Goal: Task Accomplishment & Management: Complete application form

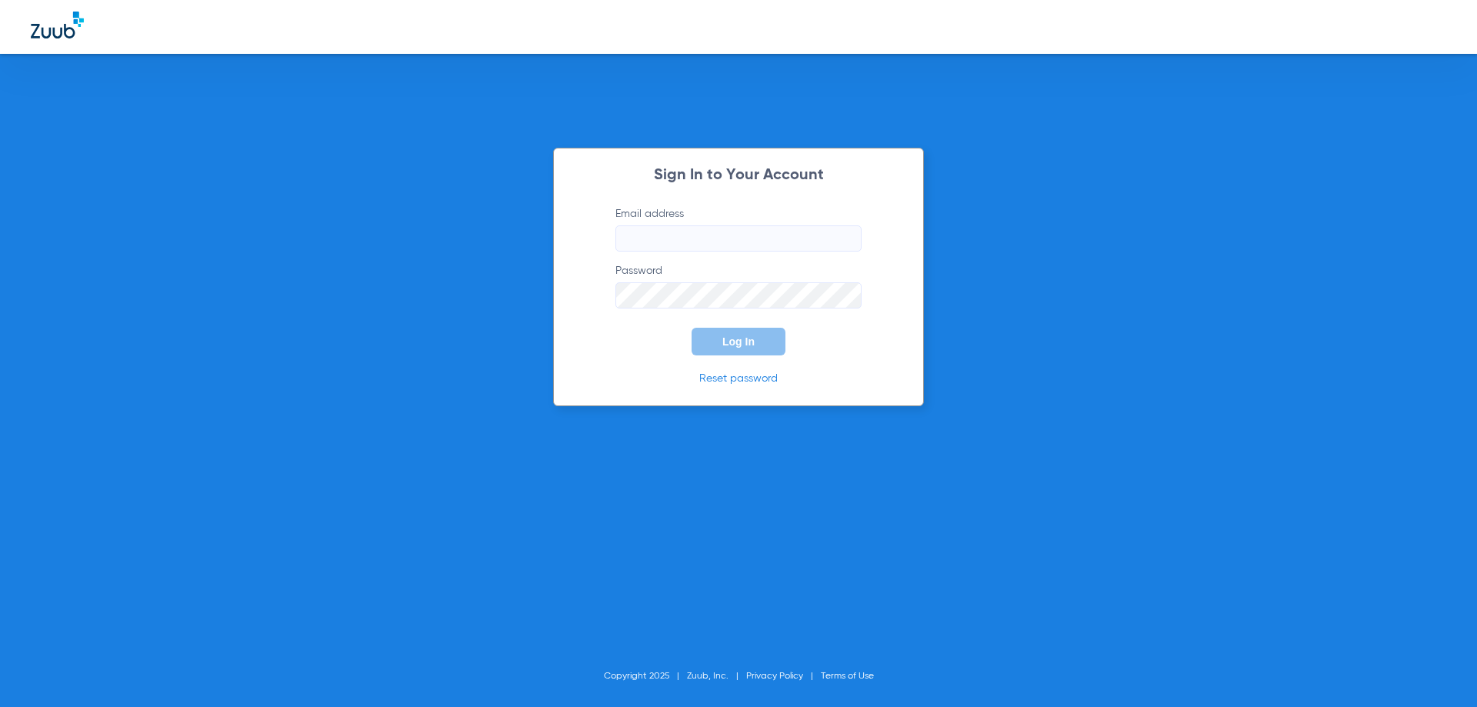
type input "[PERSON_NAME][EMAIL_ADDRESS][DOMAIN_NAME]"
click at [932, 328] on div "Sign In to Your Account Email address jessica@bracesbar.com Password Log In Res…" at bounding box center [738, 353] width 1477 height 707
click at [773, 336] on button "Log In" at bounding box center [739, 342] width 94 height 28
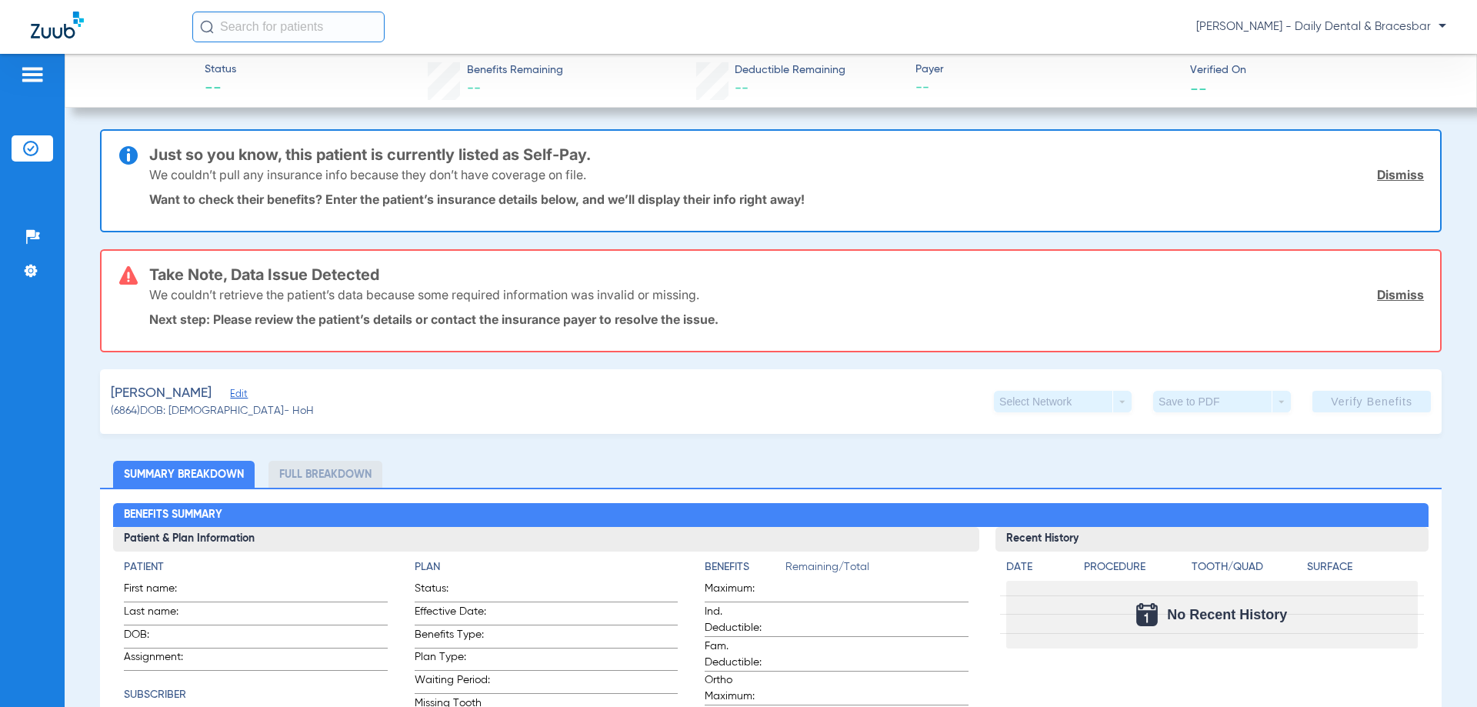
click at [230, 395] on span "Edit" at bounding box center [237, 395] width 14 height 15
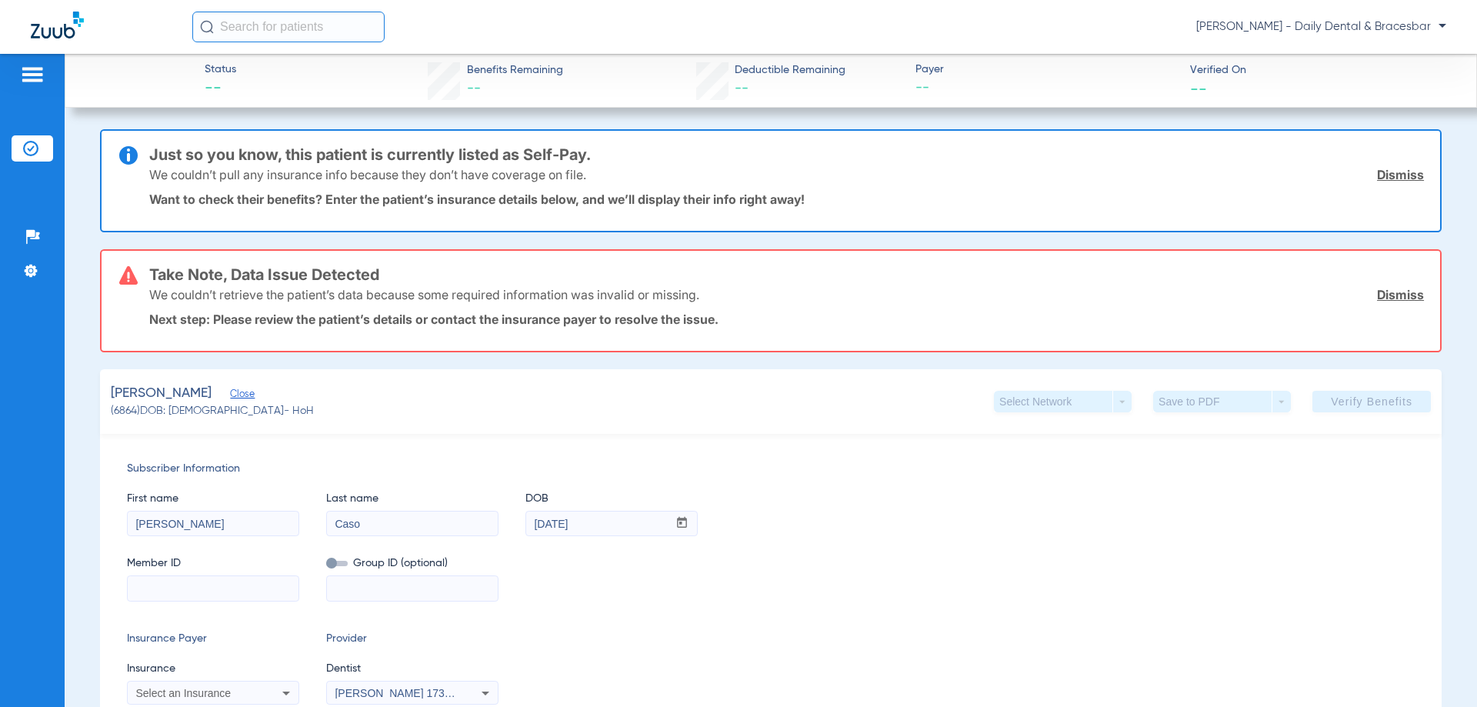
scroll to position [231, 0]
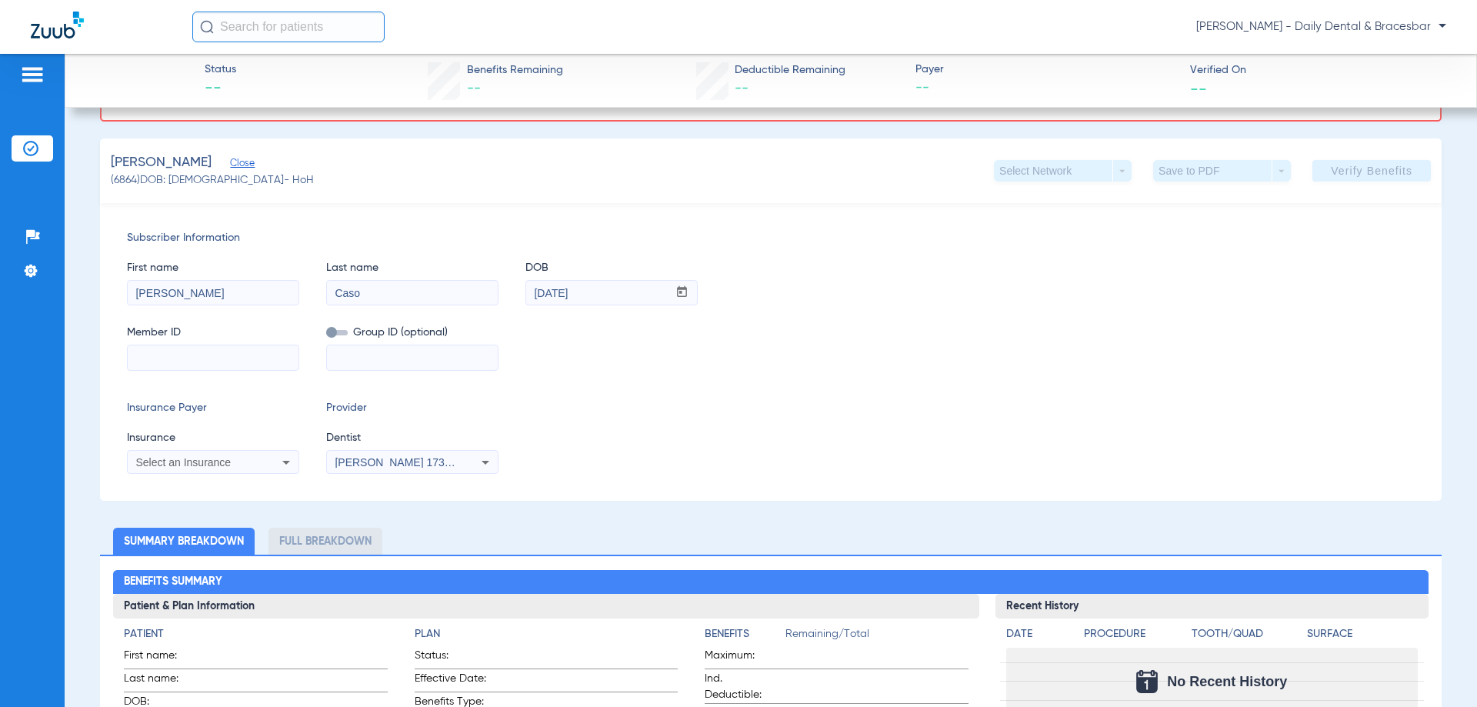
click at [226, 365] on input at bounding box center [213, 357] width 171 height 25
paste input "273-86-7616"
click at [175, 359] on input "273-86-7616" at bounding box center [213, 357] width 171 height 25
click at [160, 356] on input "273-867616" at bounding box center [213, 357] width 171 height 25
click at [155, 358] on input "273-867616" at bounding box center [213, 357] width 171 height 25
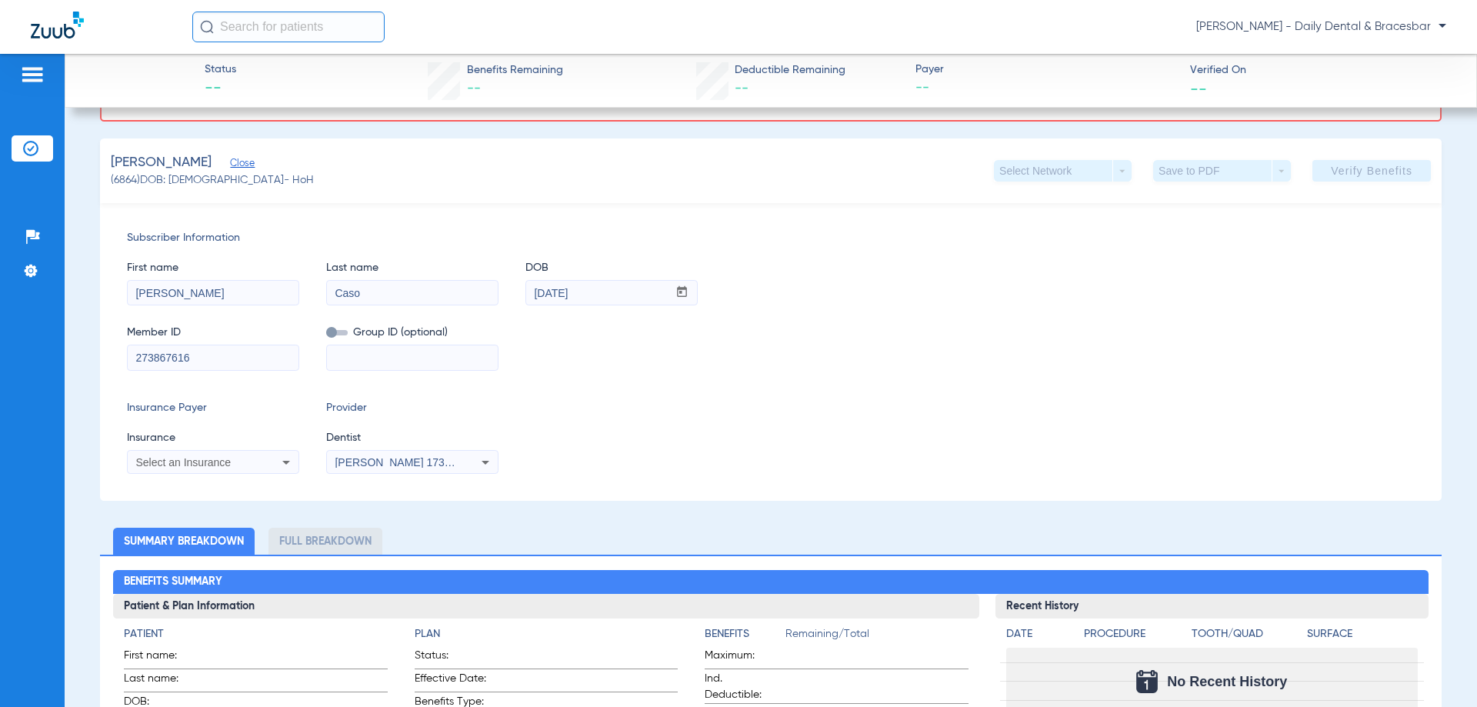
type input "273867616"
click at [537, 431] on div "Insurance Payer Insurance Select an Insurance Provider Dentist Rebecca Bartlett…" at bounding box center [771, 437] width 1288 height 74
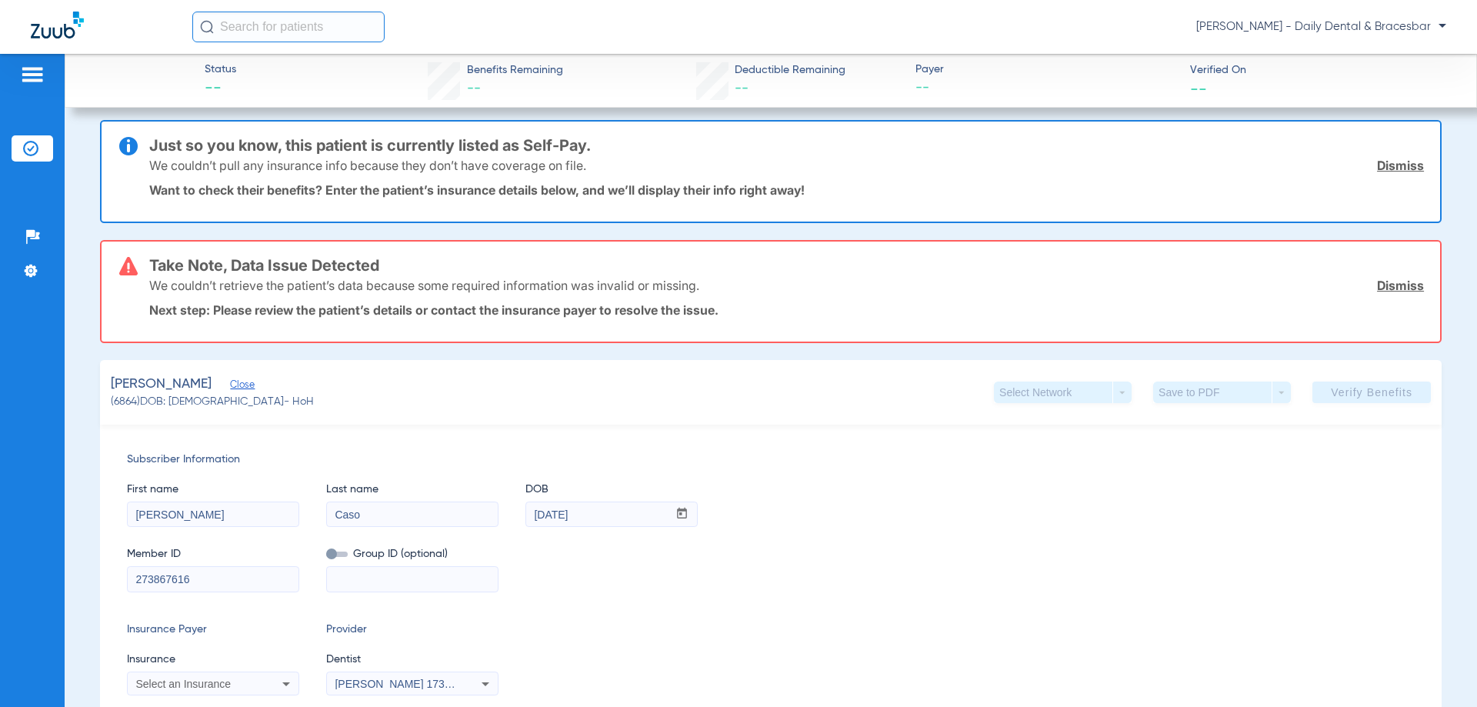
scroll to position [0, 0]
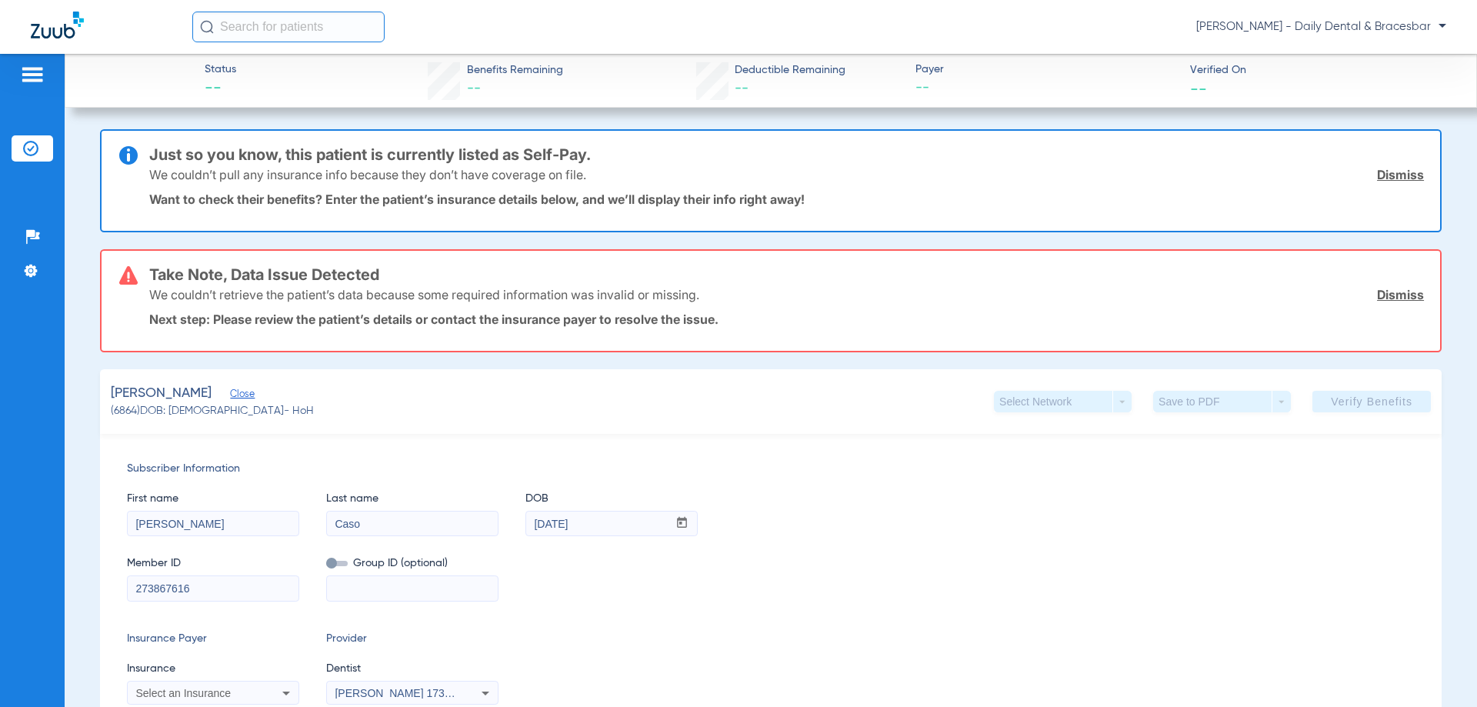
click at [1377, 292] on link "Dismiss" at bounding box center [1400, 294] width 47 height 15
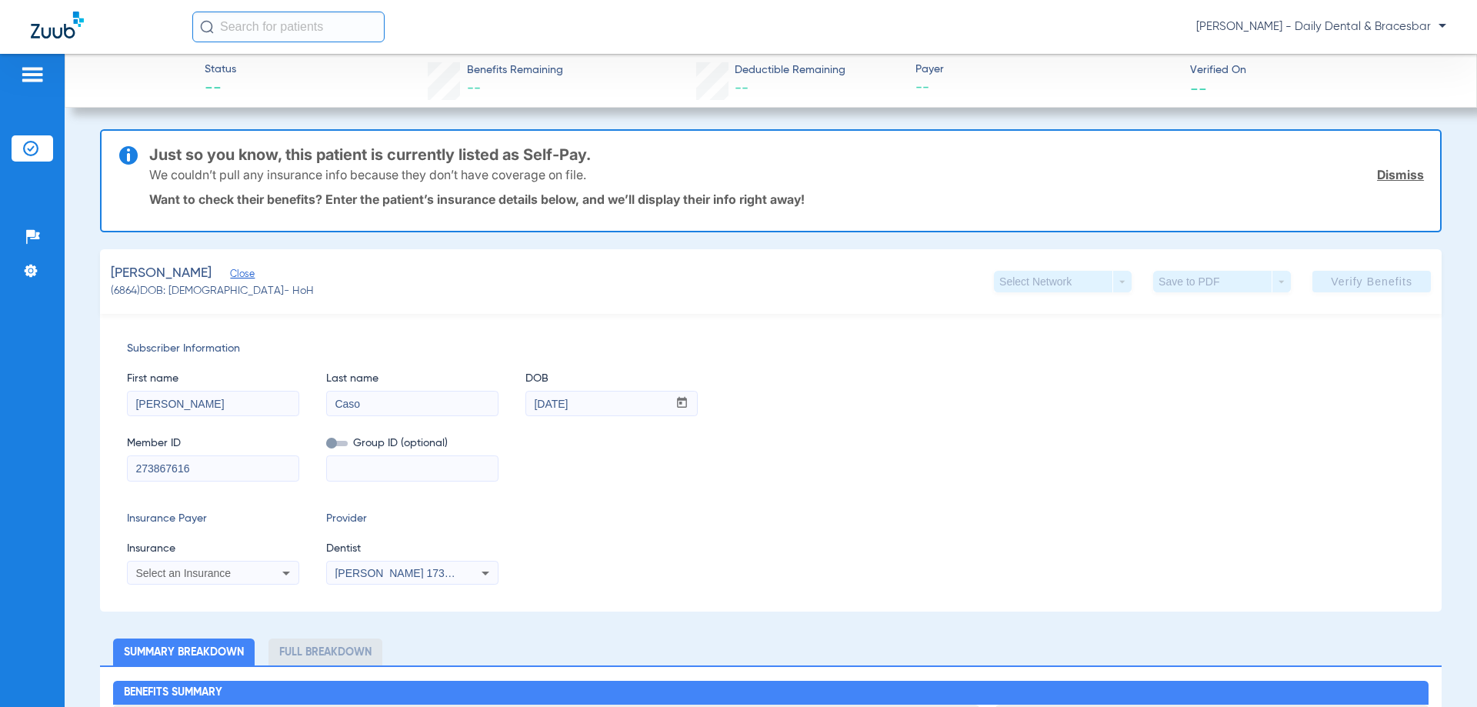
click at [1377, 172] on link "Dismiss" at bounding box center [1400, 174] width 47 height 15
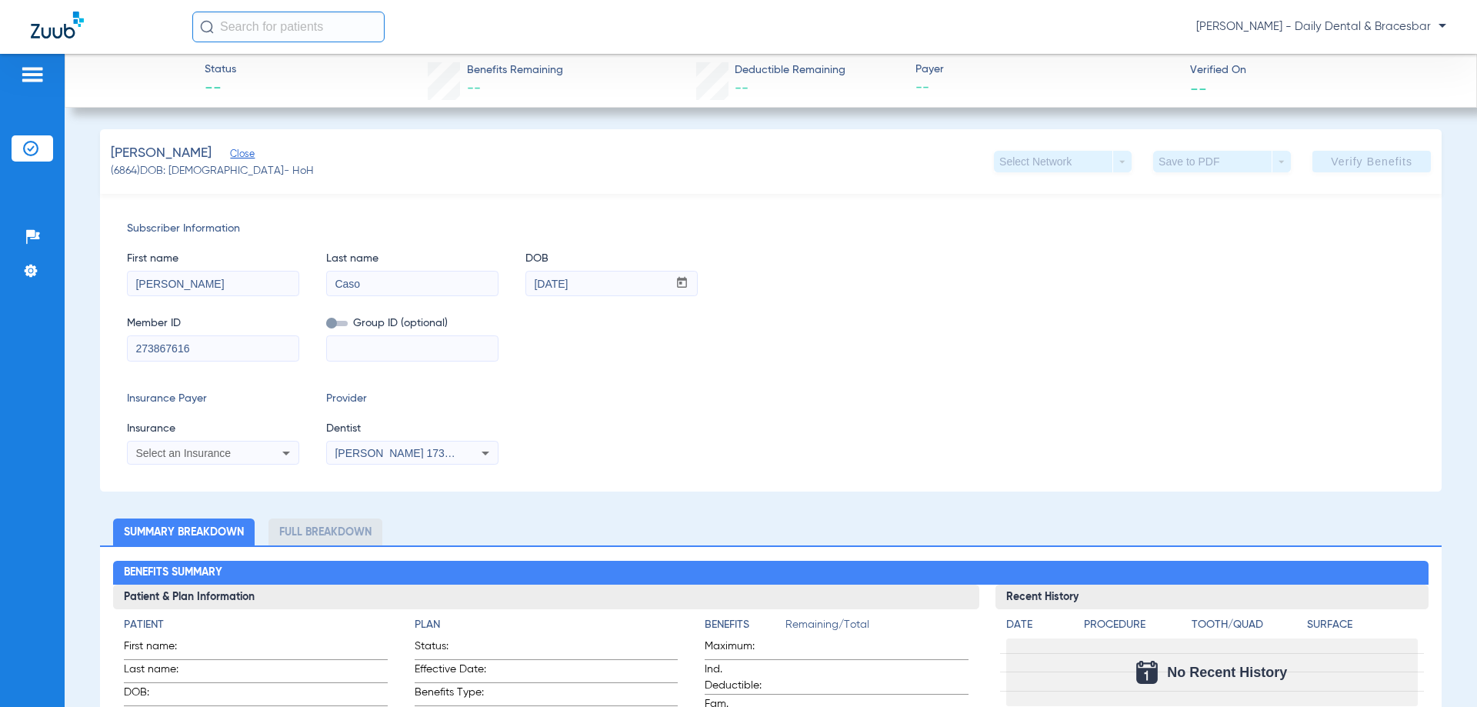
click at [666, 388] on div "Subscriber Information First name Adrian Last name Caso DOB mm / dd / yyyy 02/2…" at bounding box center [771, 343] width 1342 height 298
click at [1334, 167] on app-verify-button "Verify Benefits" at bounding box center [1371, 162] width 118 height 22
click at [283, 457] on icon at bounding box center [286, 453] width 18 height 18
click at [248, 441] on div at bounding box center [738, 353] width 1477 height 707
click at [274, 451] on div "Select an Insurance" at bounding box center [213, 453] width 171 height 18
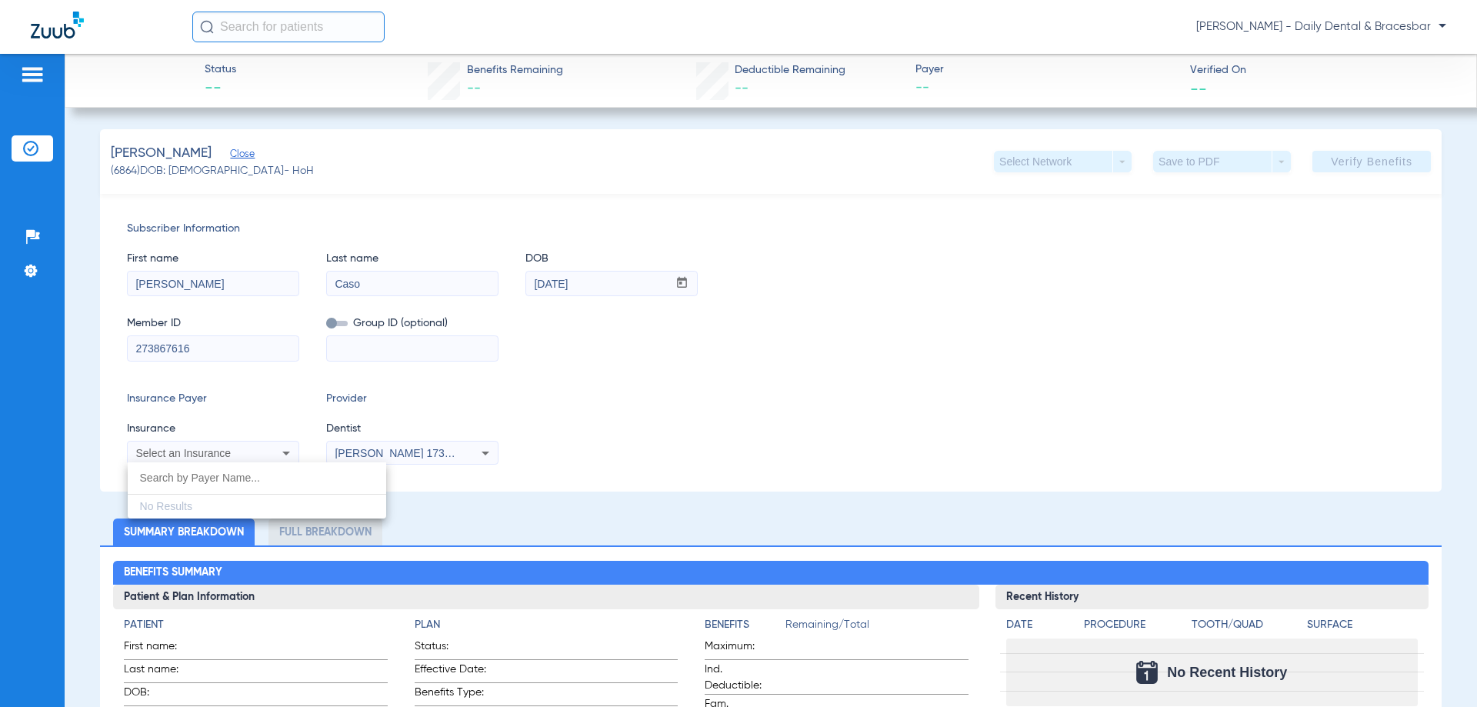
click at [218, 452] on div at bounding box center [738, 353] width 1477 height 707
click at [206, 478] on div "Subscriber Information First name Adrian Last name Caso DOB mm / dd / yyyy 02/2…" at bounding box center [771, 343] width 1342 height 298
click at [221, 452] on span "Select an Insurance" at bounding box center [182, 453] width 95 height 12
click at [173, 515] on div "No Results" at bounding box center [257, 490] width 258 height 57
click at [233, 484] on input "dropdown search" at bounding box center [257, 478] width 258 height 32
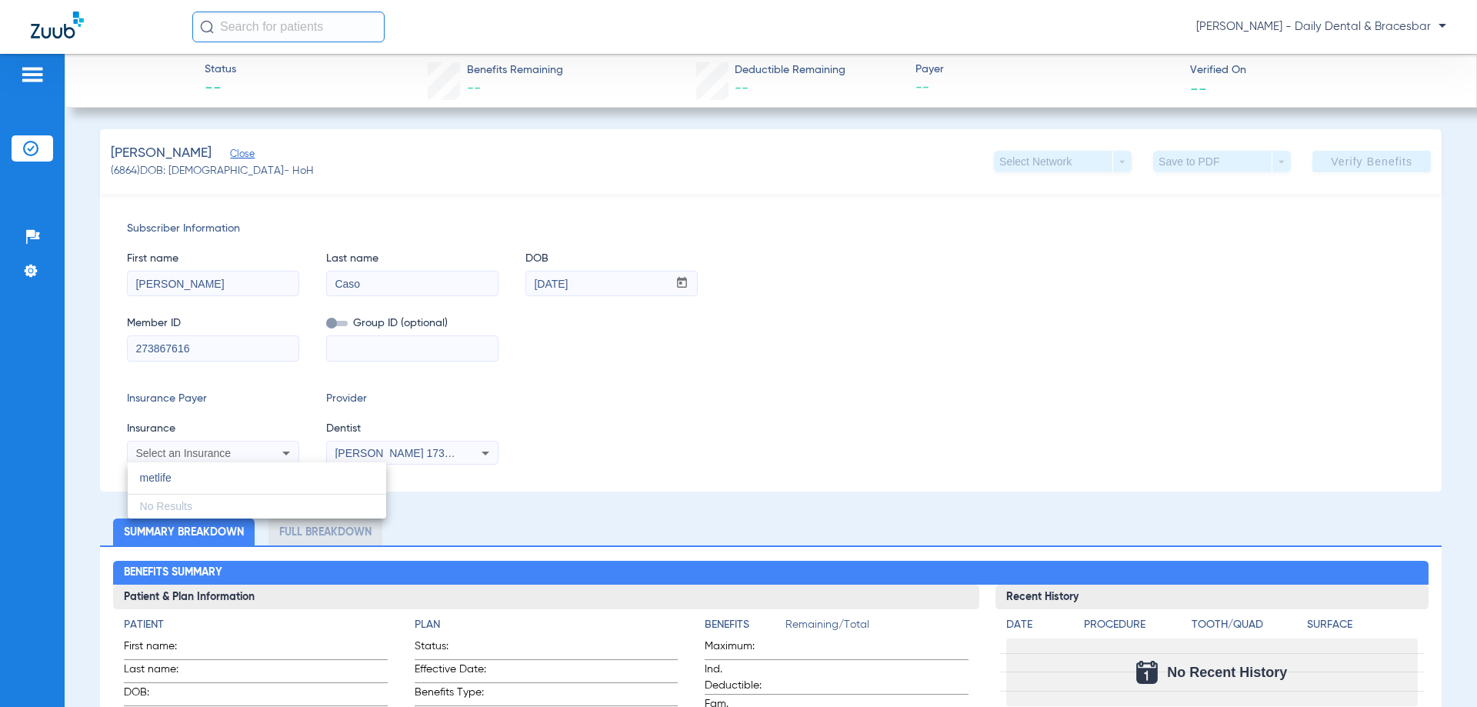
type input "metlife"
click at [272, 448] on div at bounding box center [738, 353] width 1477 height 707
click at [448, 418] on div "Provider Dentist Rebecca Bartlett 1730610940" at bounding box center [412, 428] width 172 height 74
click at [489, 453] on icon at bounding box center [485, 453] width 18 height 18
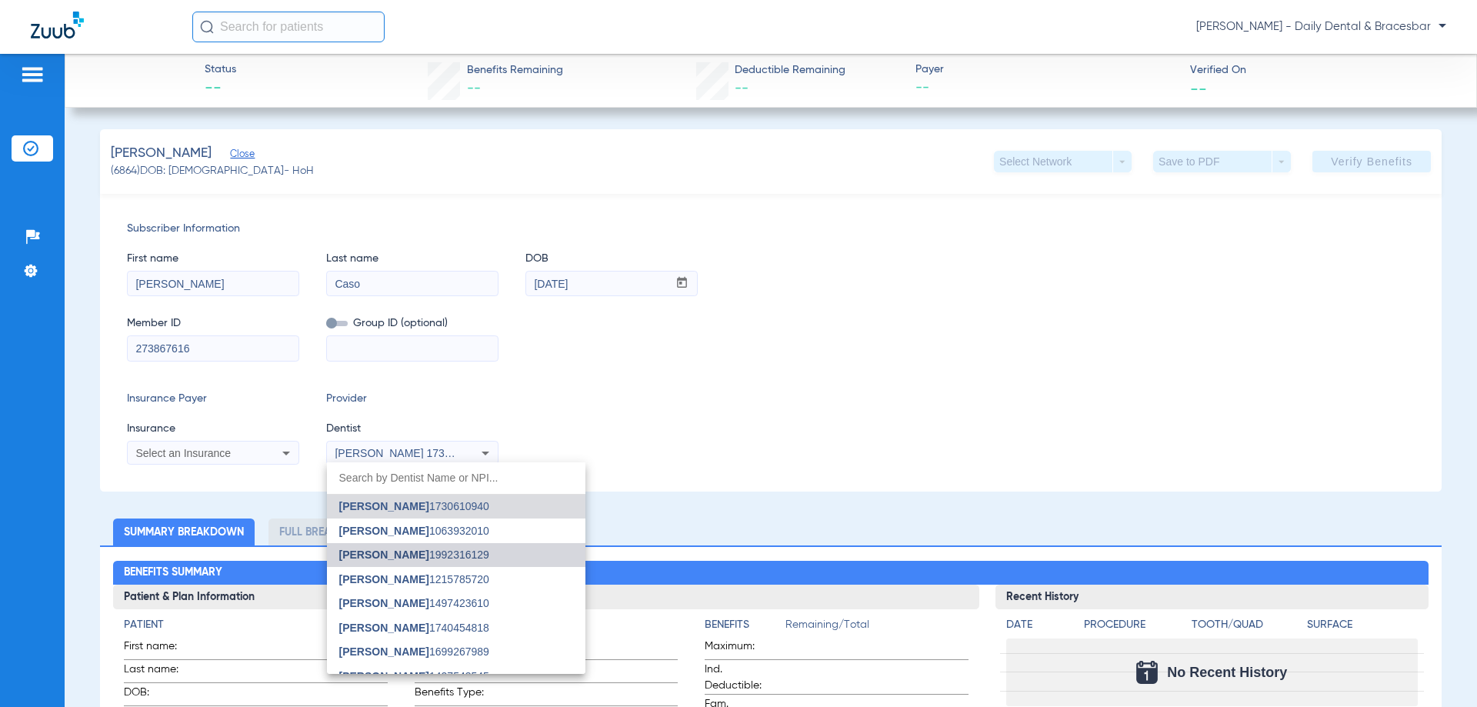
click at [482, 546] on mat-option "Jordanne Gambill 1992316129" at bounding box center [456, 555] width 258 height 25
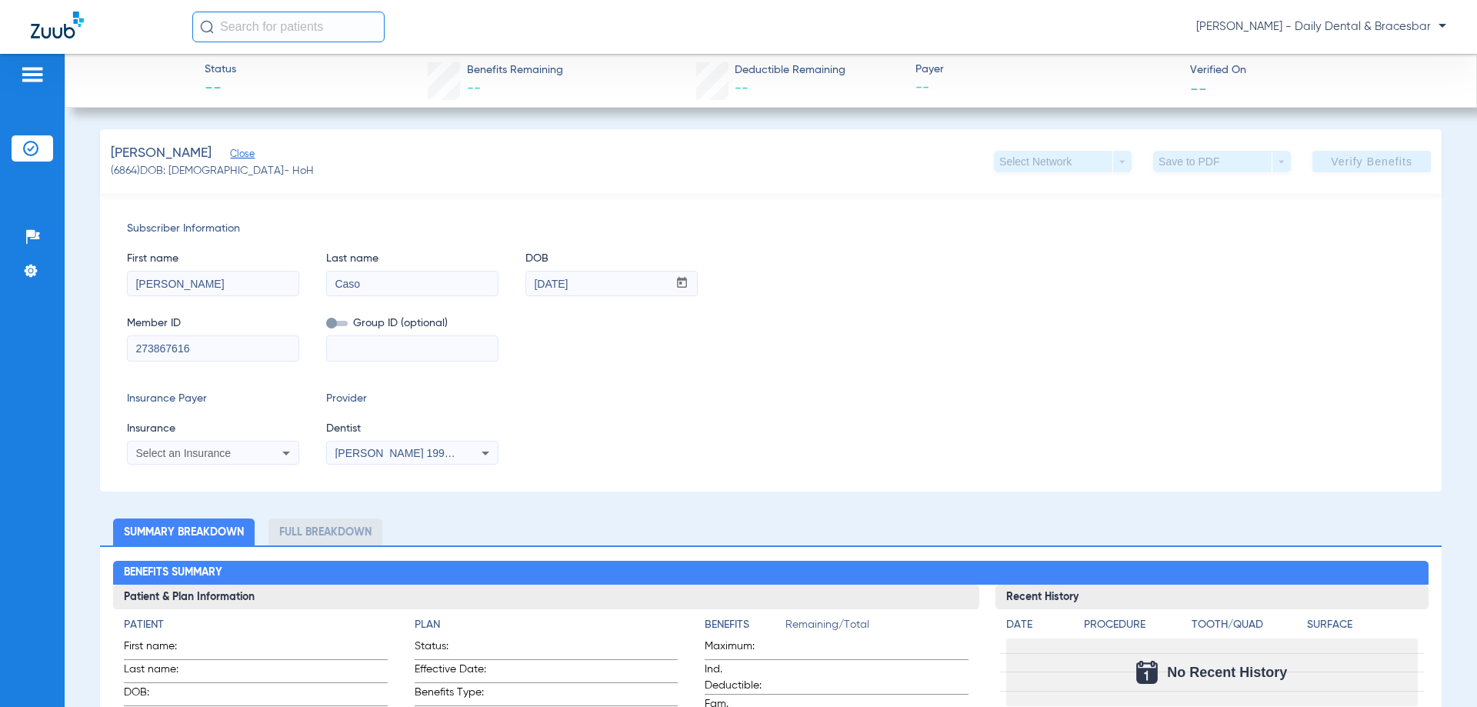
click at [256, 449] on div "Select an Insurance" at bounding box center [197, 453] width 124 height 11
click at [225, 484] on input "dropdown search" at bounding box center [257, 478] width 258 height 32
type input "metlife"
click at [228, 350] on div at bounding box center [738, 353] width 1477 height 707
drag, startPoint x: 225, startPoint y: 349, endPoint x: 126, endPoint y: 328, distance: 100.6
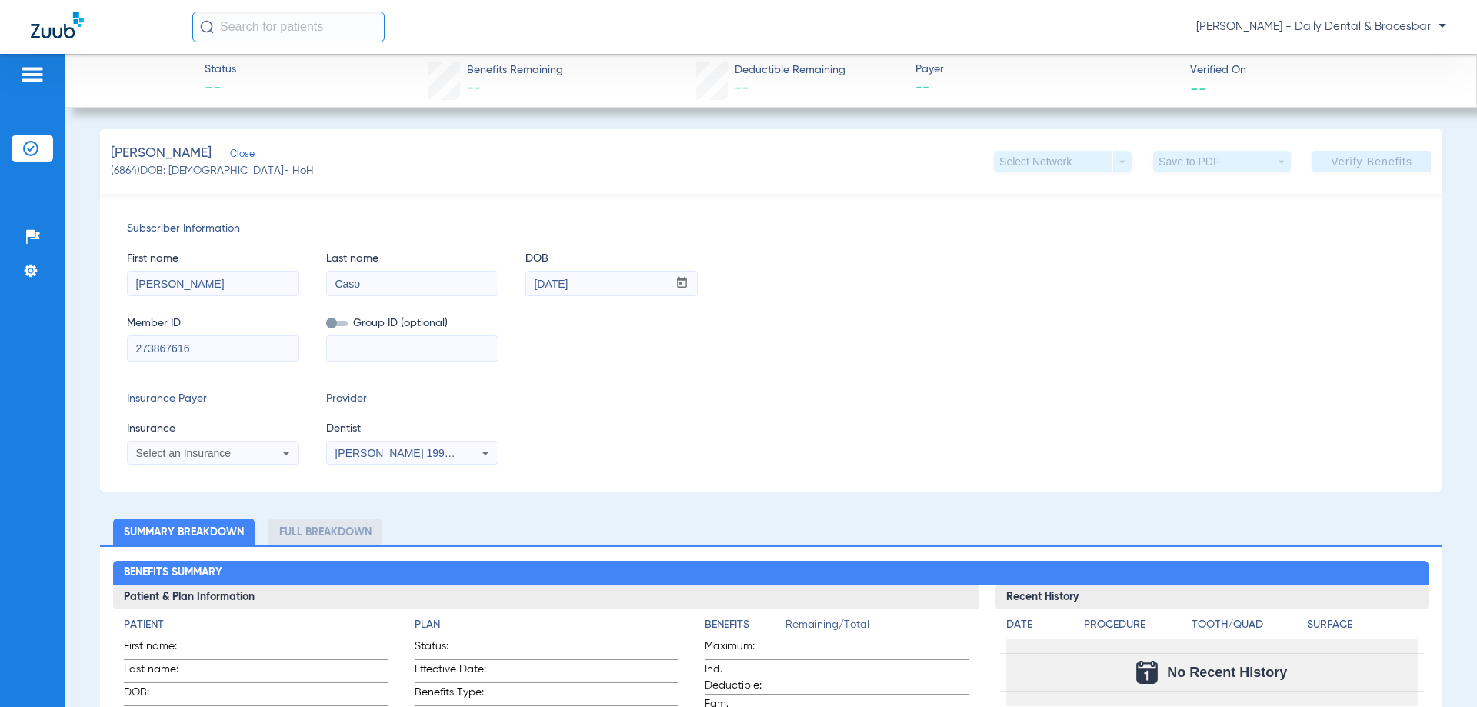
click at [127, 328] on div "Member ID 273867616" at bounding box center [213, 331] width 172 height 59
click at [230, 152] on span "Close" at bounding box center [237, 155] width 14 height 15
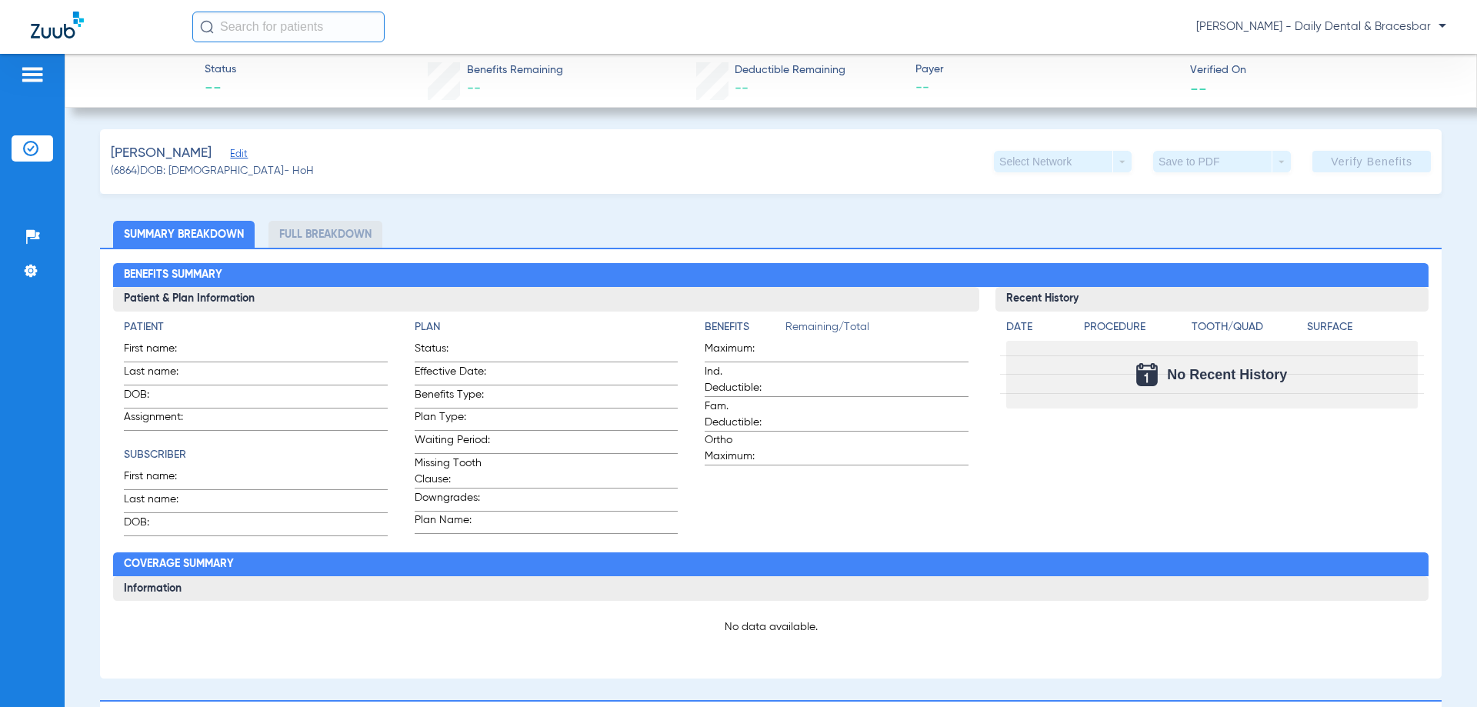
click at [230, 152] on span "Edit" at bounding box center [237, 155] width 14 height 15
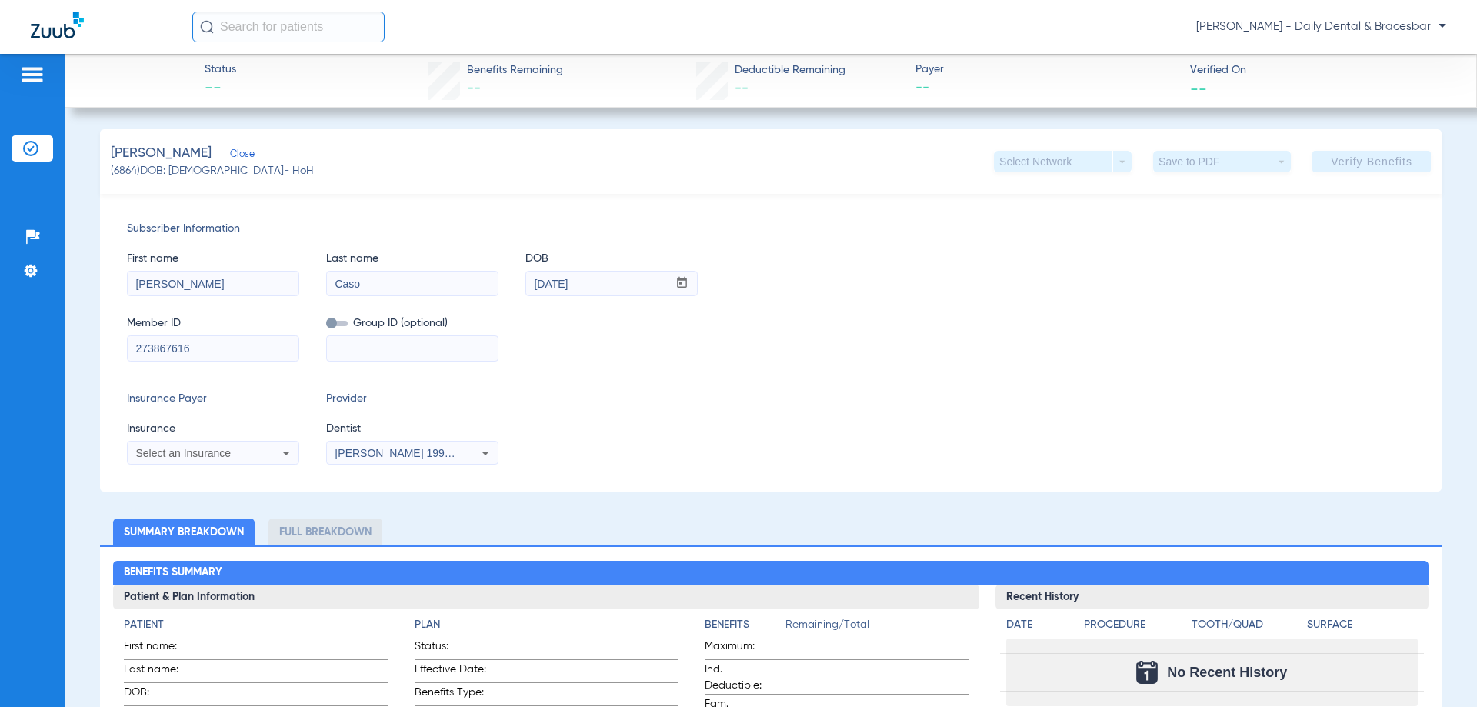
click at [265, 34] on input "text" at bounding box center [288, 27] width 192 height 31
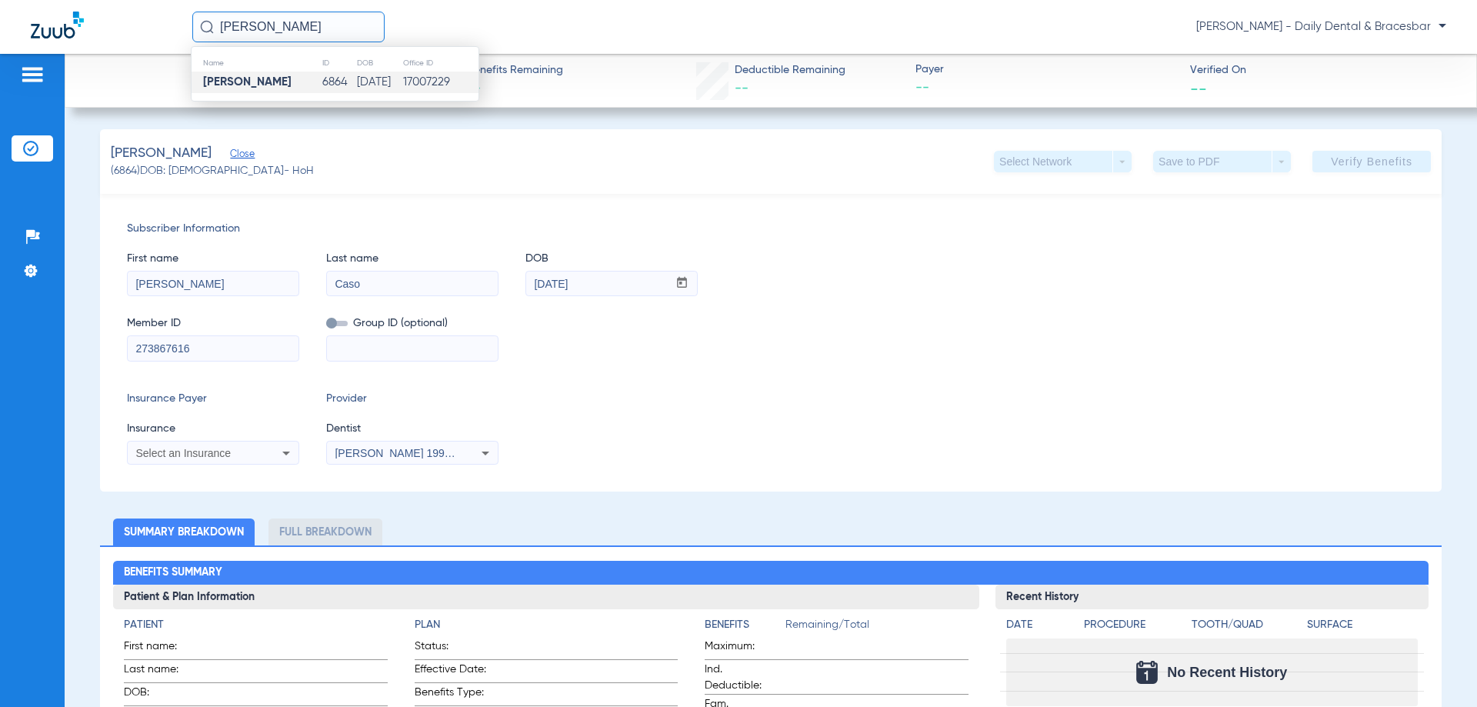
type input "adrian caso"
click at [256, 77] on strong "Adrian Caso" at bounding box center [247, 82] width 88 height 12
click at [316, 33] on input "adrian caso" at bounding box center [288, 27] width 192 height 31
click at [278, 78] on td "Adrian Caso" at bounding box center [257, 83] width 130 height 22
click at [234, 452] on div "Select an Insurance" at bounding box center [197, 453] width 124 height 11
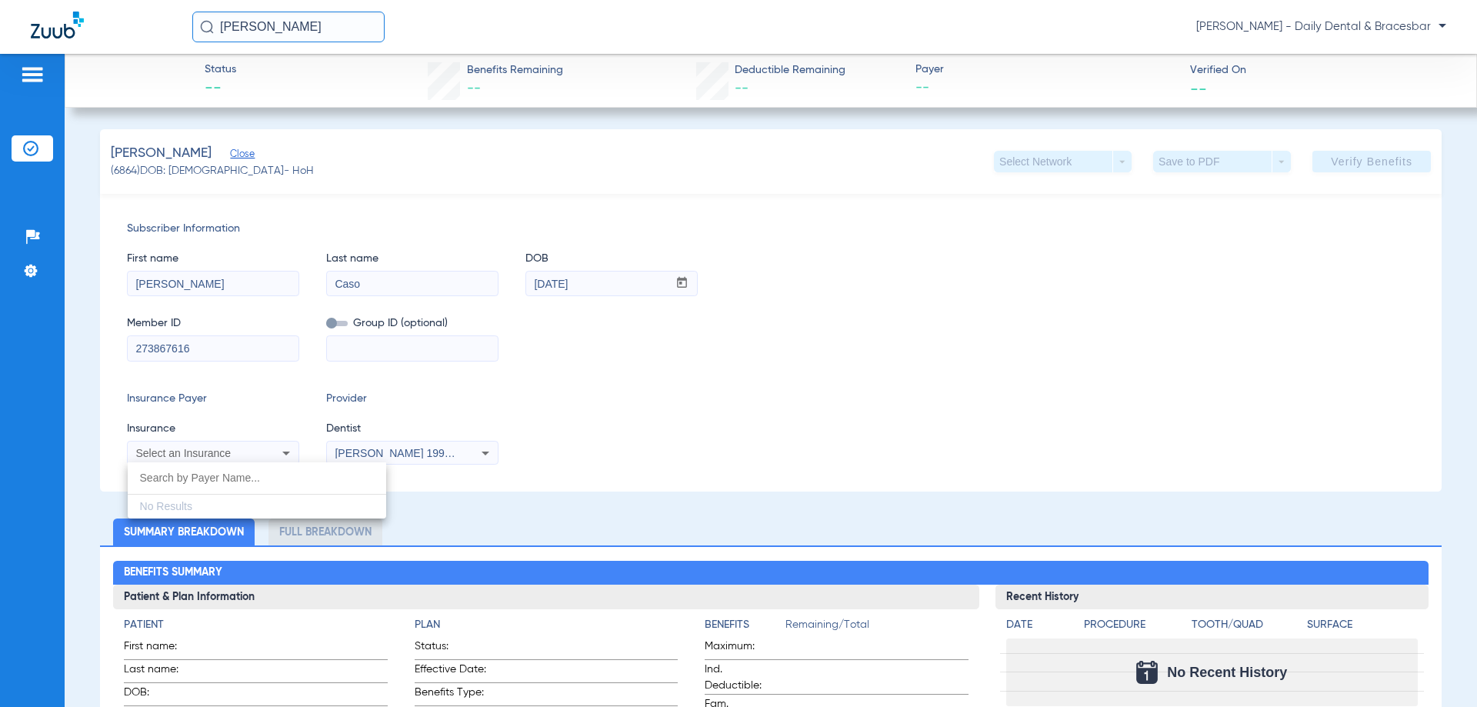
click at [228, 479] on input "dropdown search" at bounding box center [257, 478] width 258 height 32
click at [701, 463] on div at bounding box center [738, 353] width 1477 height 707
drag, startPoint x: 266, startPoint y: 285, endPoint x: 111, endPoint y: 275, distance: 155.7
click at [111, 275] on div "Subscriber Information First name Adrian Last name Caso DOB mm / dd / yyyy 02/2…" at bounding box center [771, 343] width 1342 height 298
click at [442, 198] on div "Subscriber Information First name Adrian Last name Caso DOB mm / dd / yyyy 02/2…" at bounding box center [771, 343] width 1342 height 298
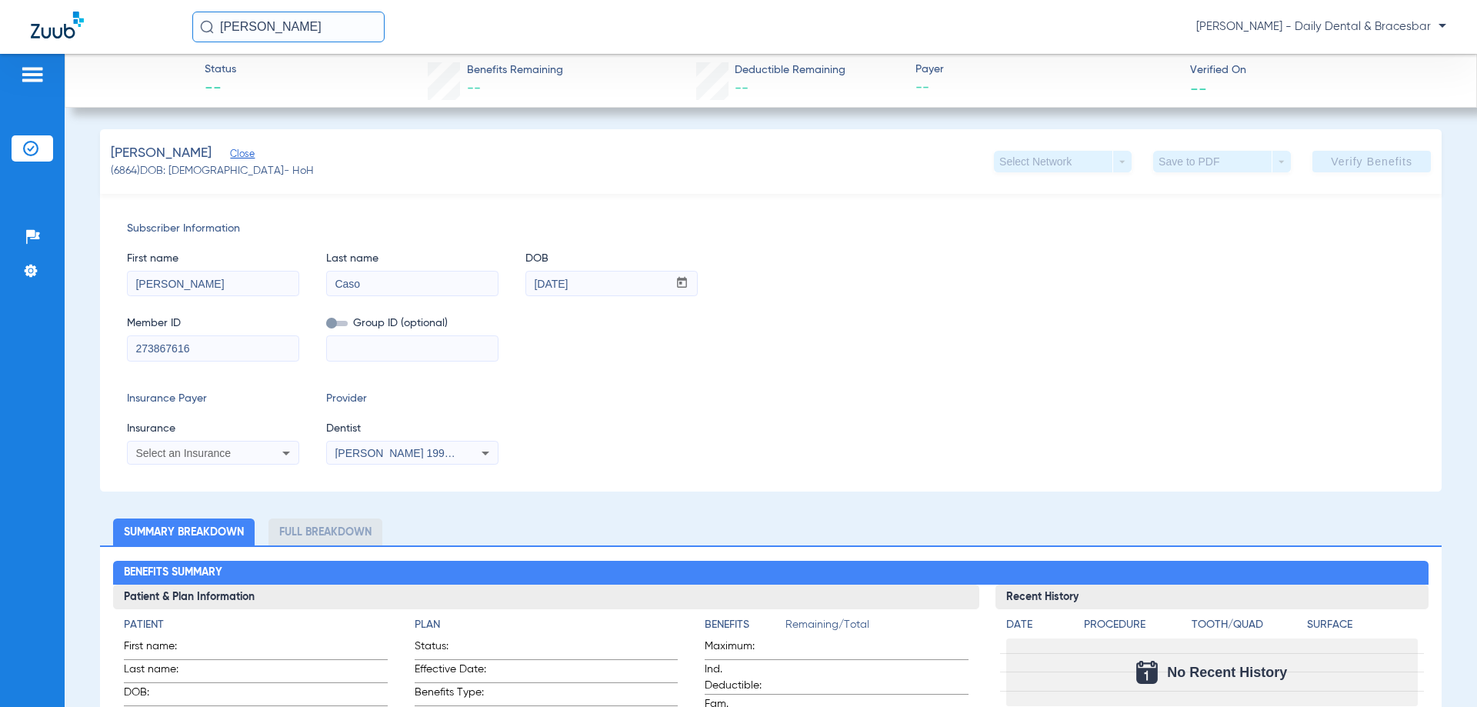
drag, startPoint x: 252, startPoint y: 281, endPoint x: 105, endPoint y: 264, distance: 147.9
click at [105, 264] on div "Subscriber Information First name Adrian Last name Caso DOB mm / dd / yyyy 02/2…" at bounding box center [771, 343] width 1342 height 298
click at [400, 210] on div "Subscriber Information First name Adrian Last name Caso DOB mm / dd / yyyy 02/2…" at bounding box center [771, 343] width 1342 height 298
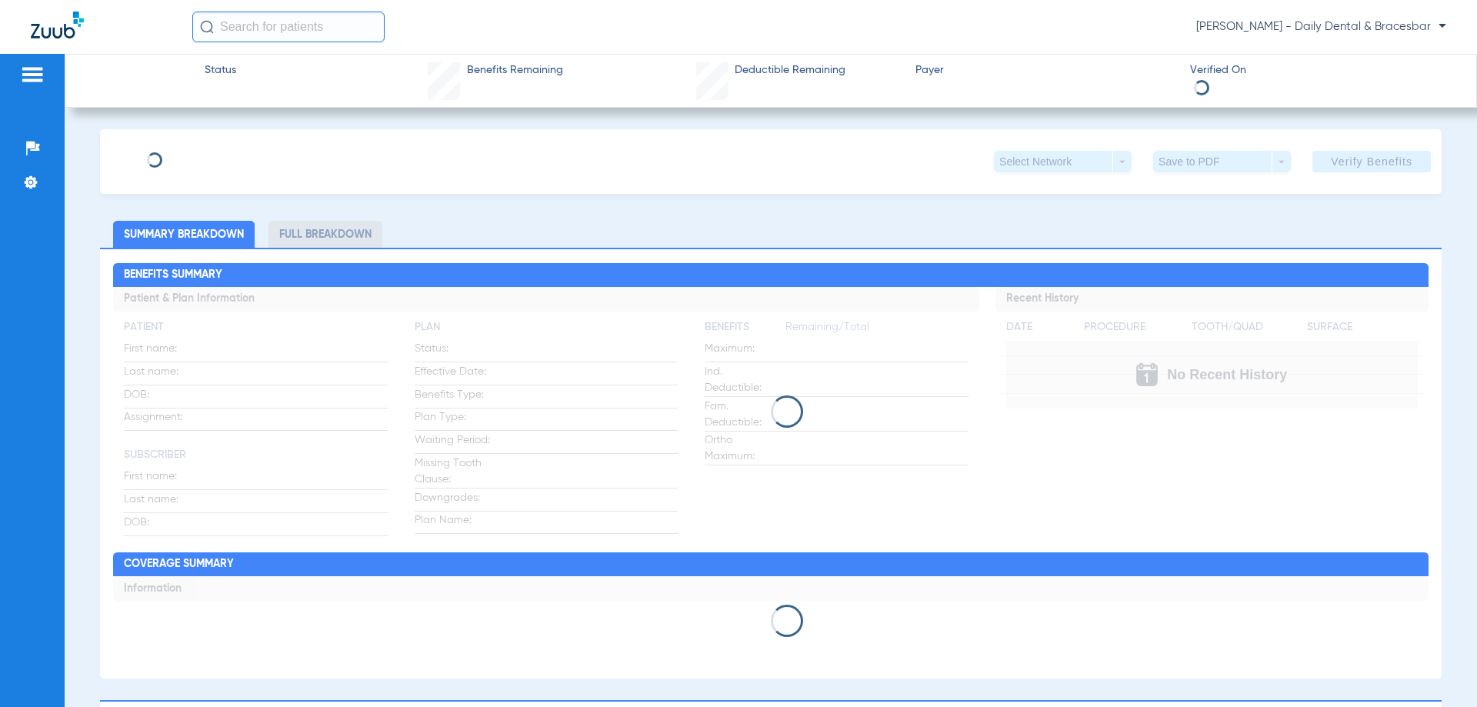
type input "[PERSON_NAME]"
type input "Caso"
type input "[DATE]"
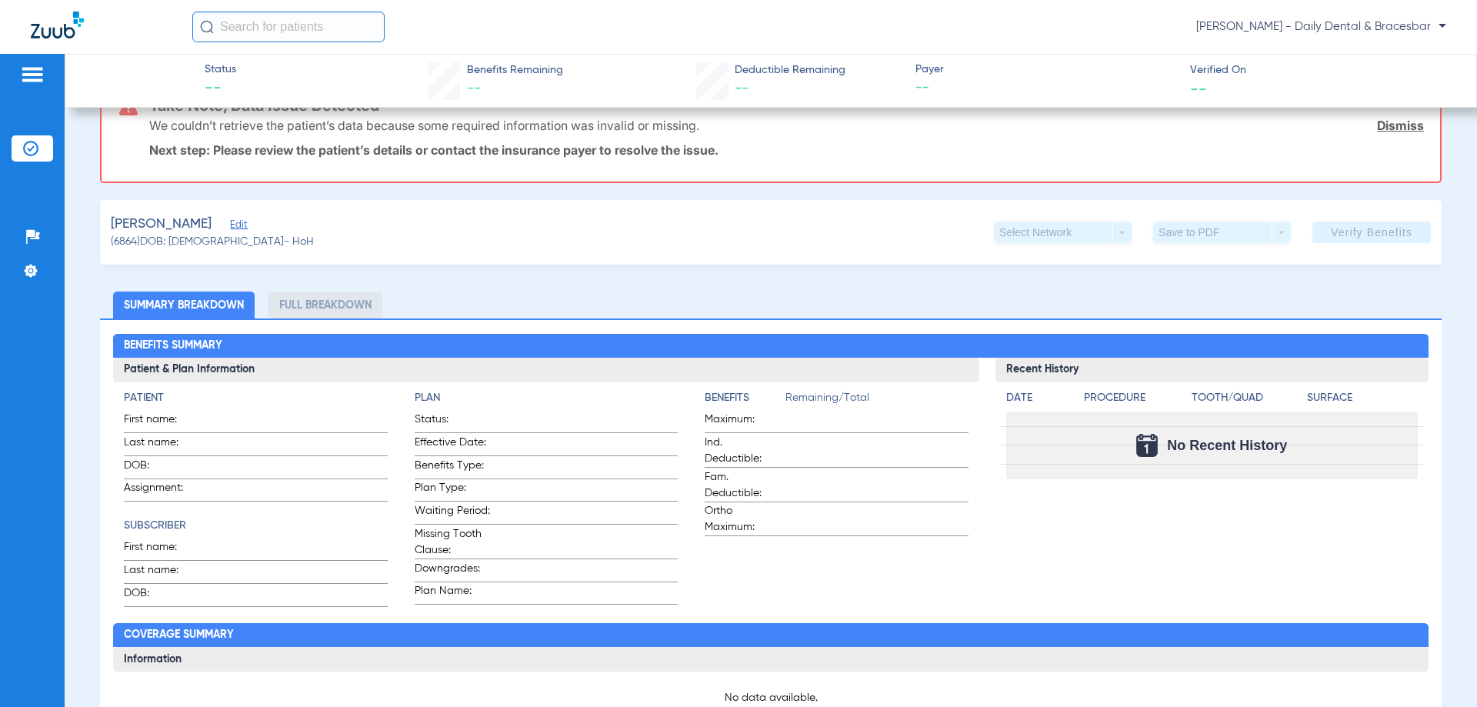
scroll to position [154, 0]
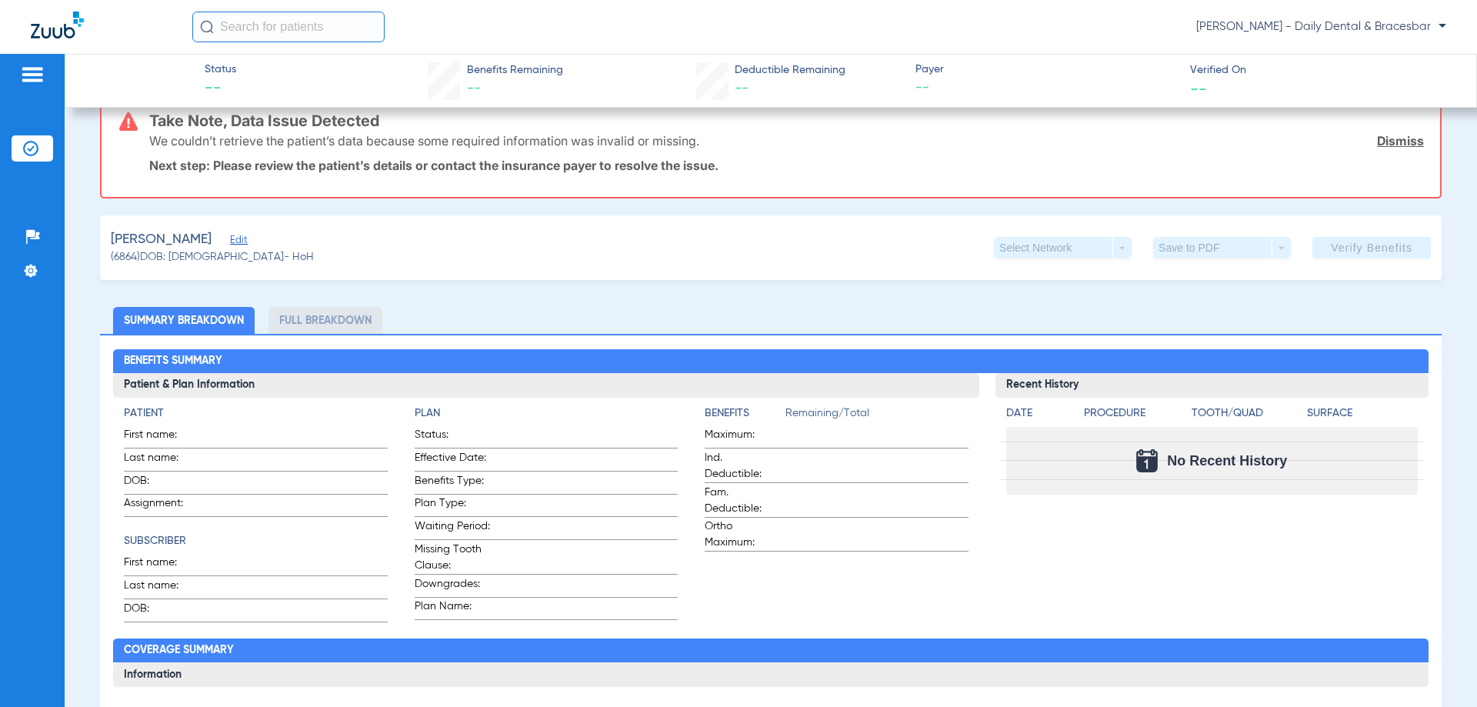
click at [230, 236] on span "Edit" at bounding box center [237, 242] width 14 height 15
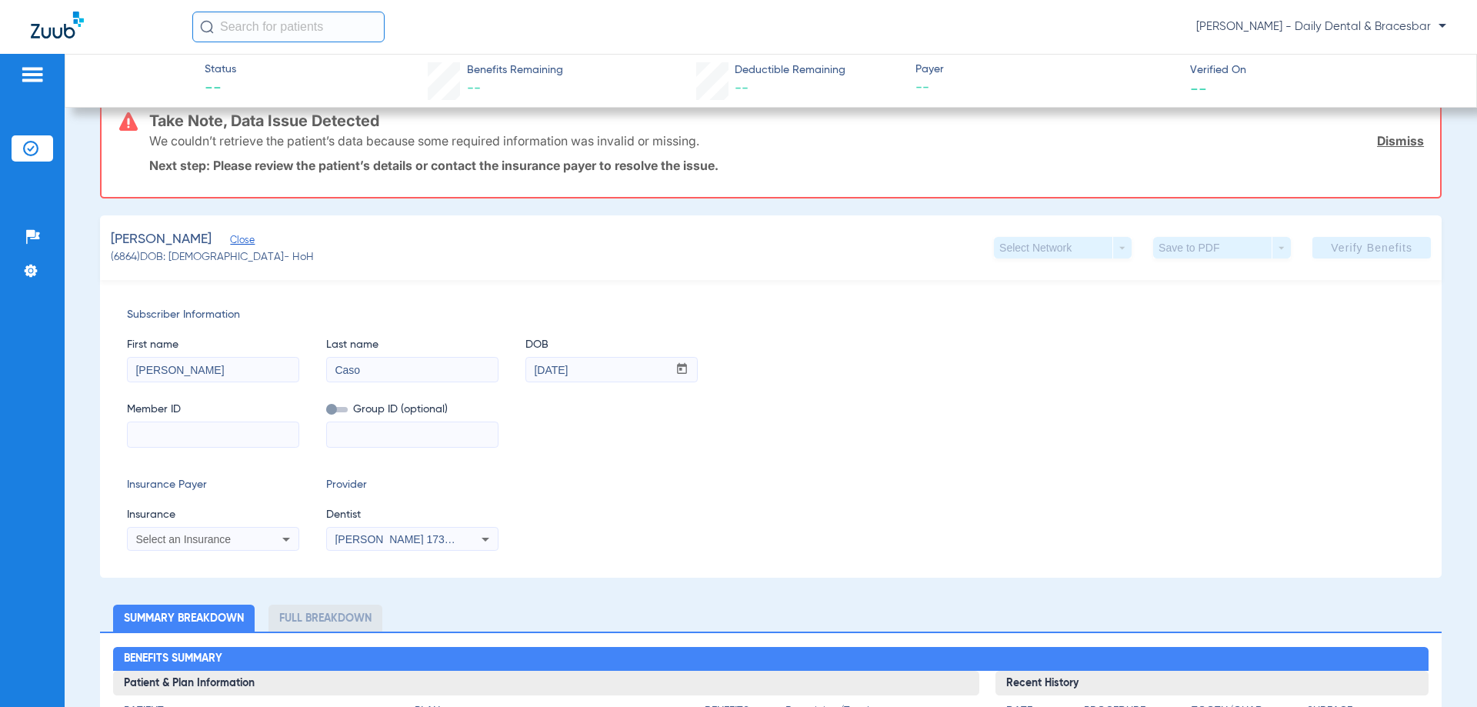
click at [238, 434] on input at bounding box center [213, 434] width 171 height 25
paste input "273867616"
type input "273867616"
drag, startPoint x: 1373, startPoint y: 139, endPoint x: 1366, endPoint y: 149, distance: 12.2
click at [1377, 138] on link "Dismiss" at bounding box center [1400, 140] width 47 height 15
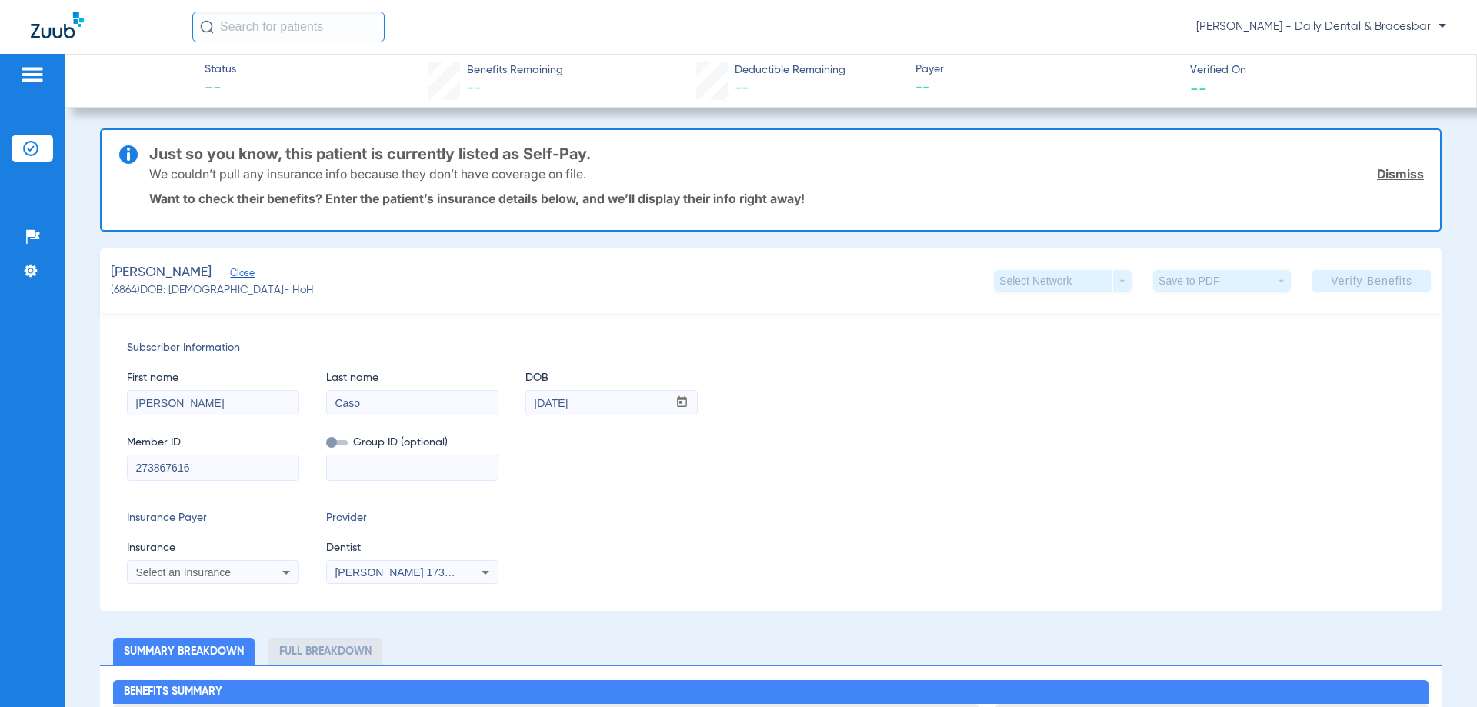
scroll to position [0, 0]
click at [1394, 172] on link "Dismiss" at bounding box center [1400, 174] width 47 height 15
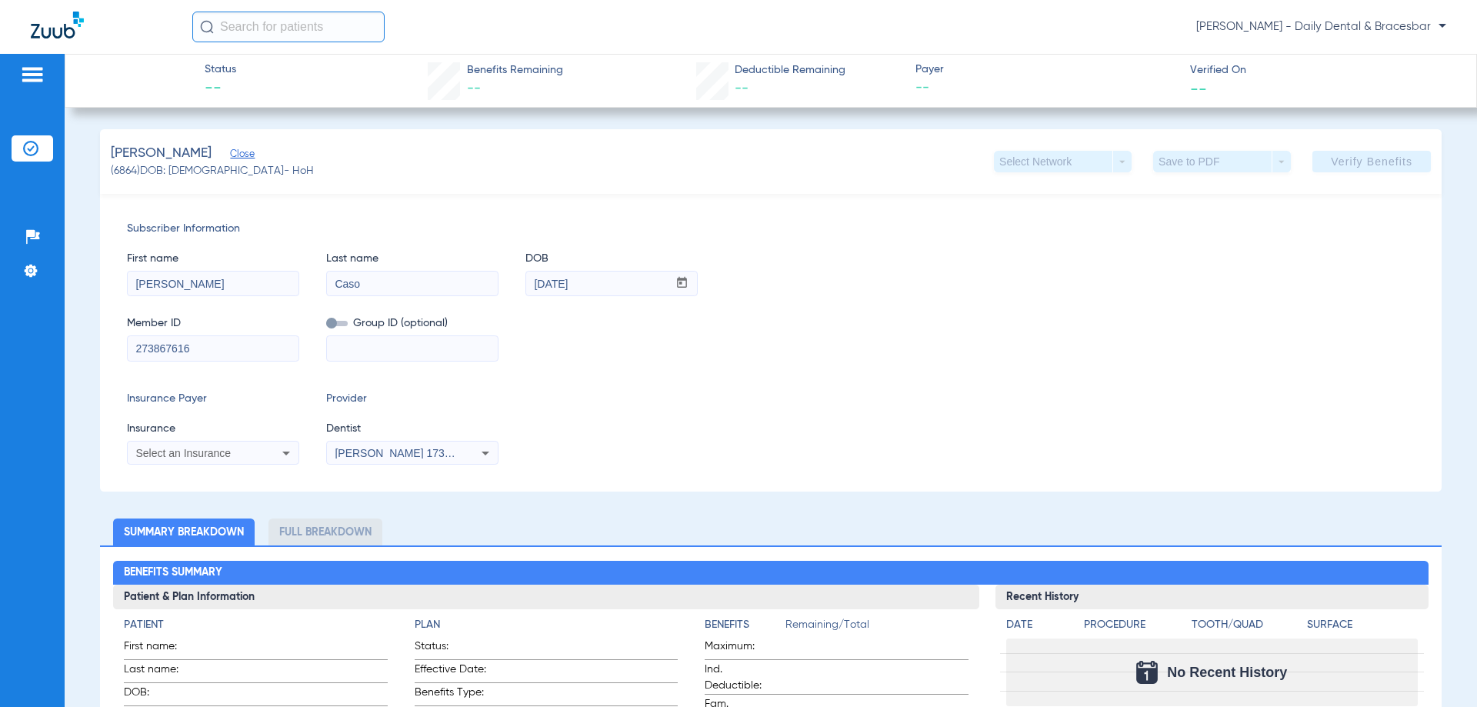
click at [1050, 361] on div "Subscriber Information First name Adrian Last name Caso DOB mm / dd / yyyy 02/2…" at bounding box center [771, 343] width 1342 height 298
click at [296, 382] on div "Subscriber Information First name Adrian Last name Caso DOB mm / dd / yyyy 02/2…" at bounding box center [771, 343] width 1342 height 298
click at [242, 450] on div "Select an Insurance" at bounding box center [197, 453] width 124 height 11
type input ","
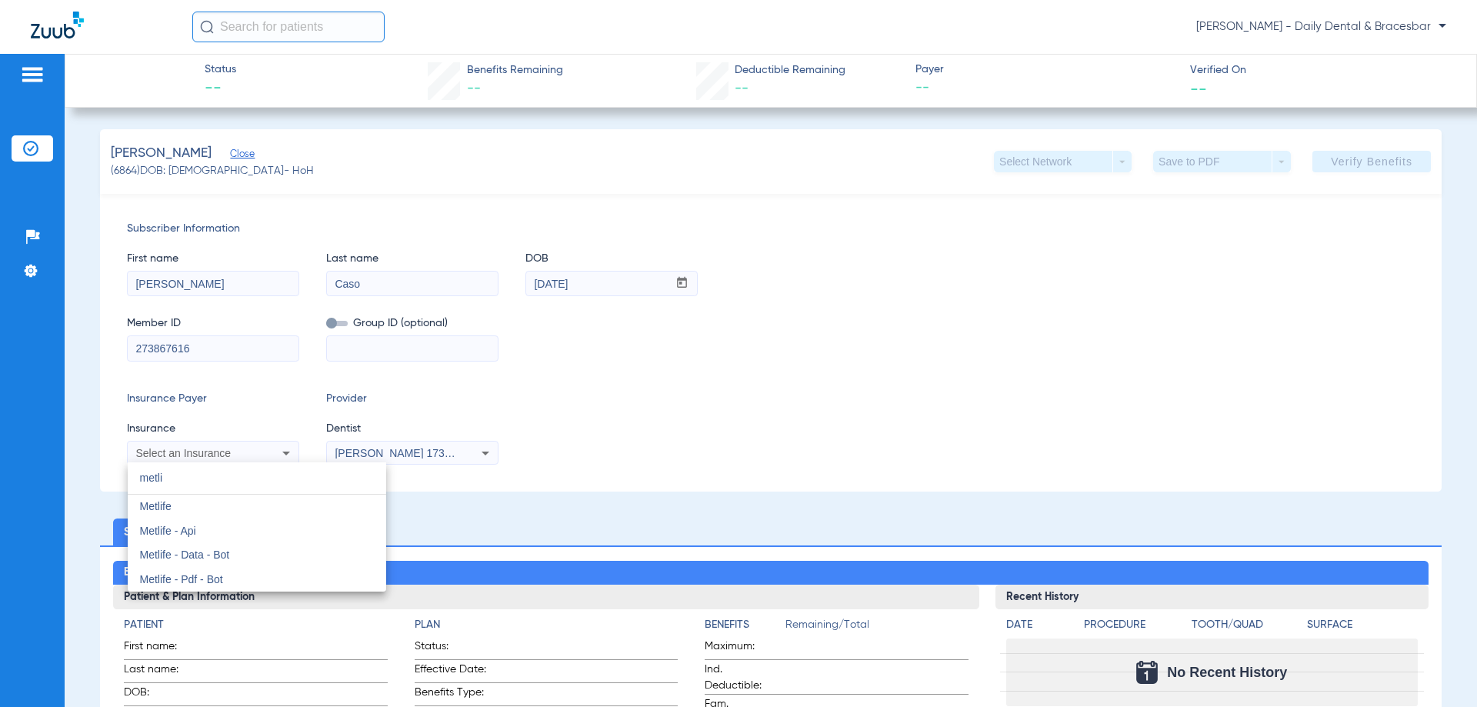
type input "metli"
click at [241, 508] on mat-option "Metlife" at bounding box center [257, 507] width 258 height 25
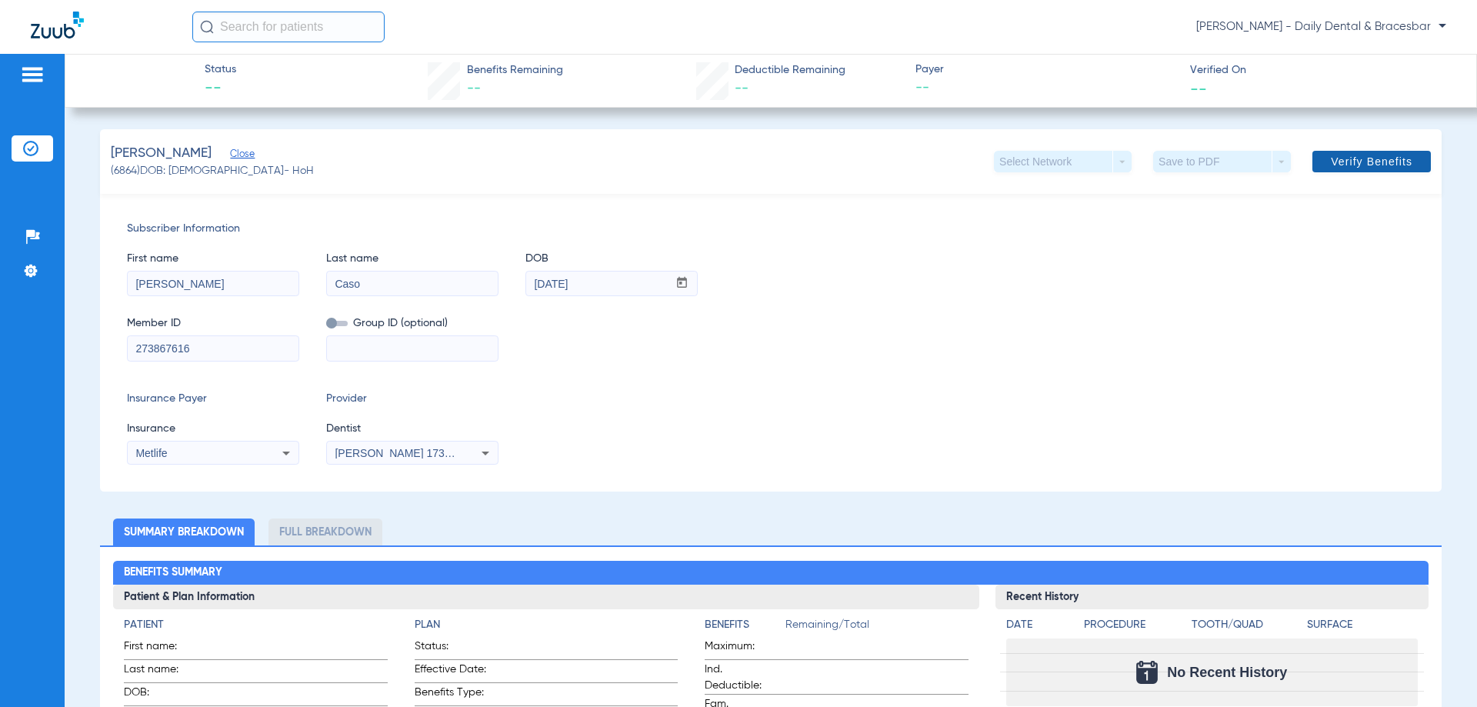
click at [1379, 165] on span "Verify Benefits" at bounding box center [1372, 161] width 82 height 12
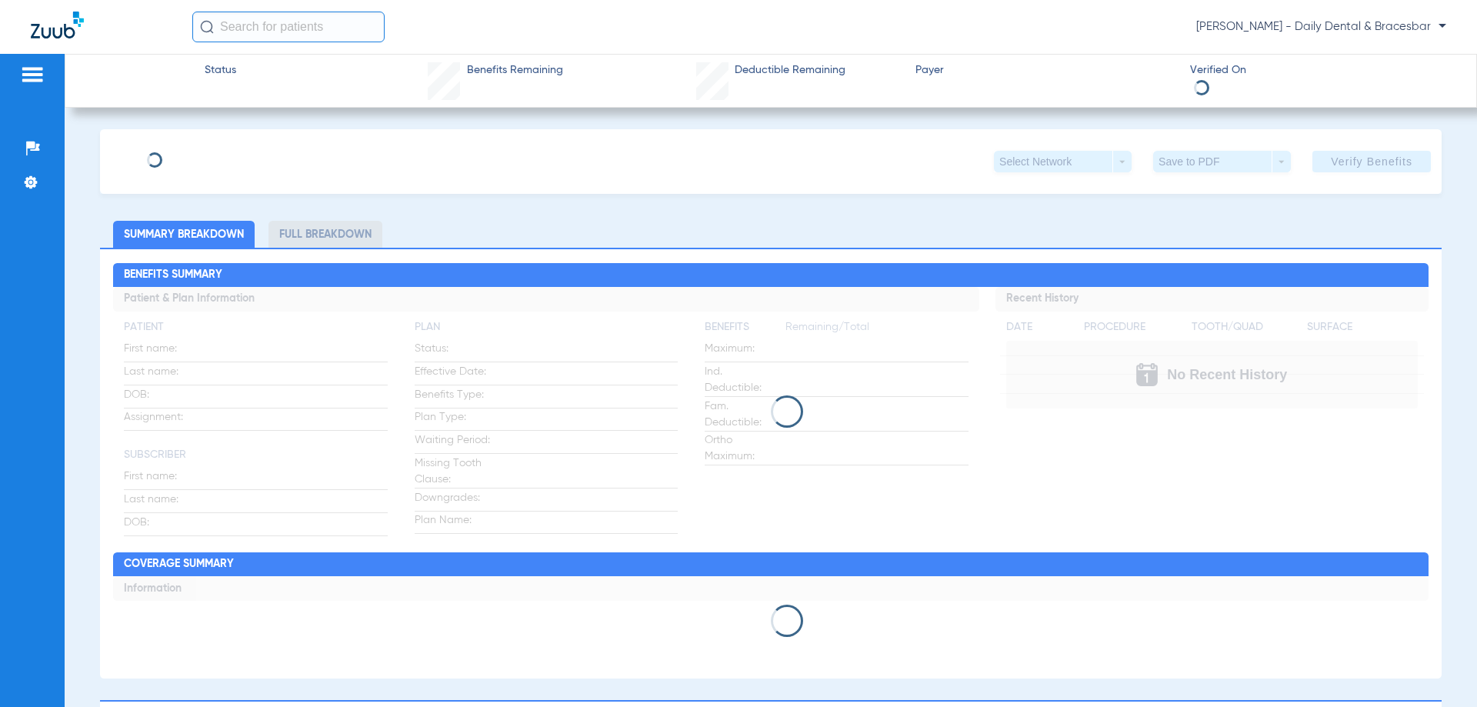
type input "[PERSON_NAME]"
type input "Caso"
type input "[DATE]"
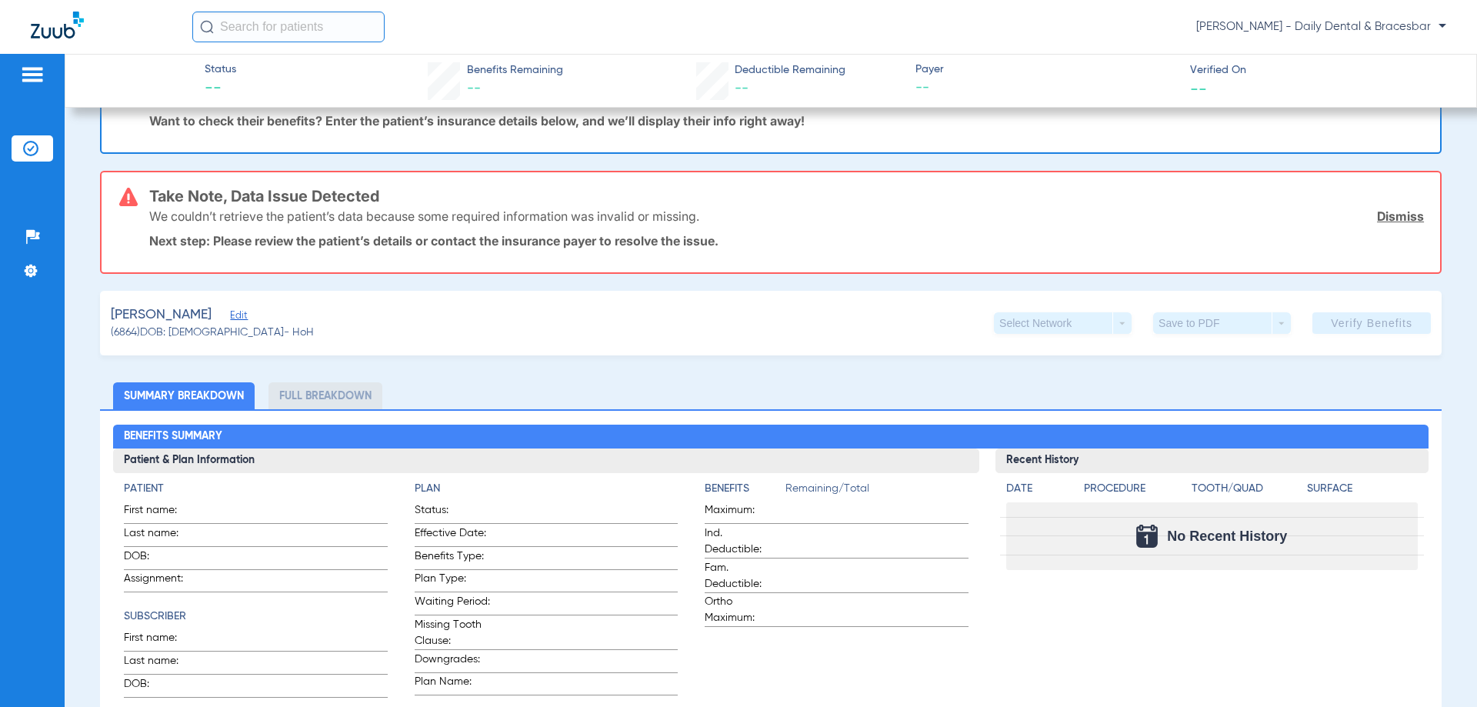
scroll to position [154, 0]
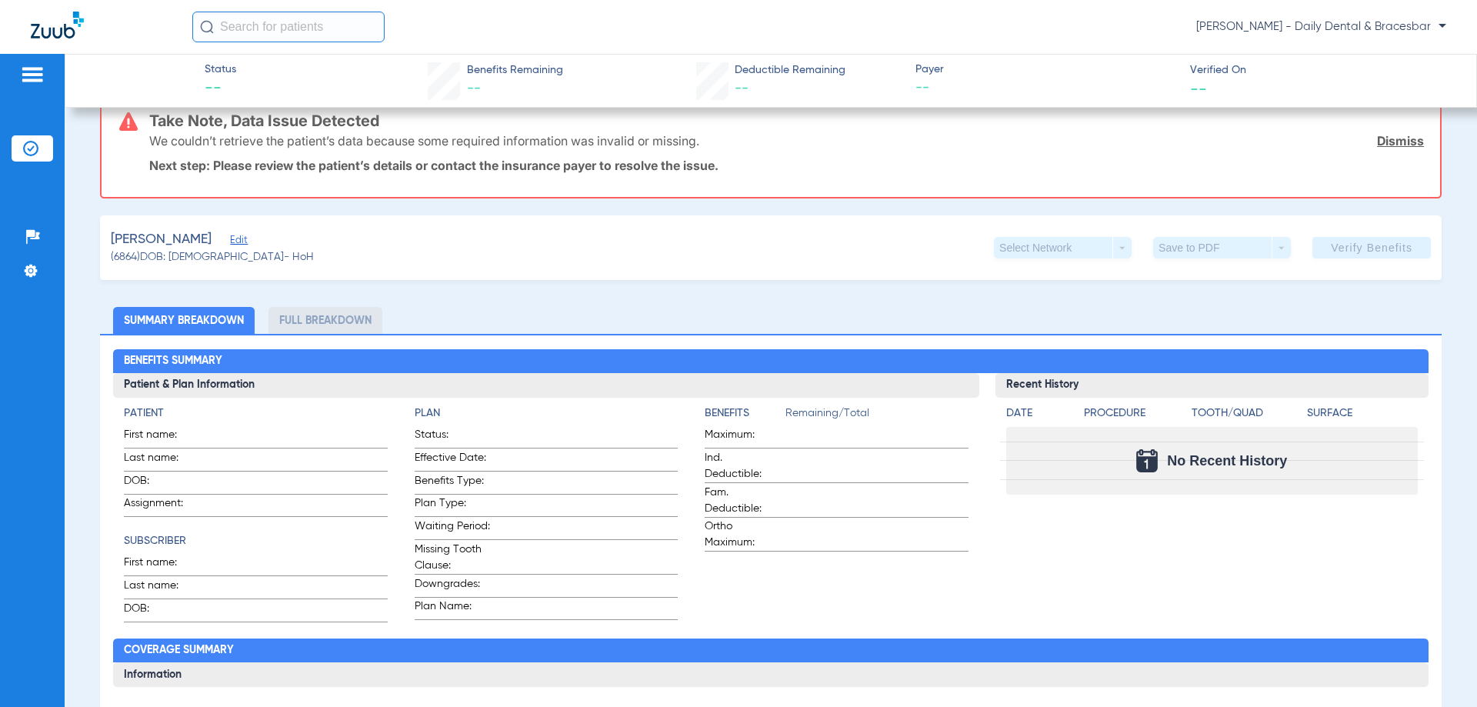
click at [230, 238] on span "Edit" at bounding box center [237, 242] width 14 height 15
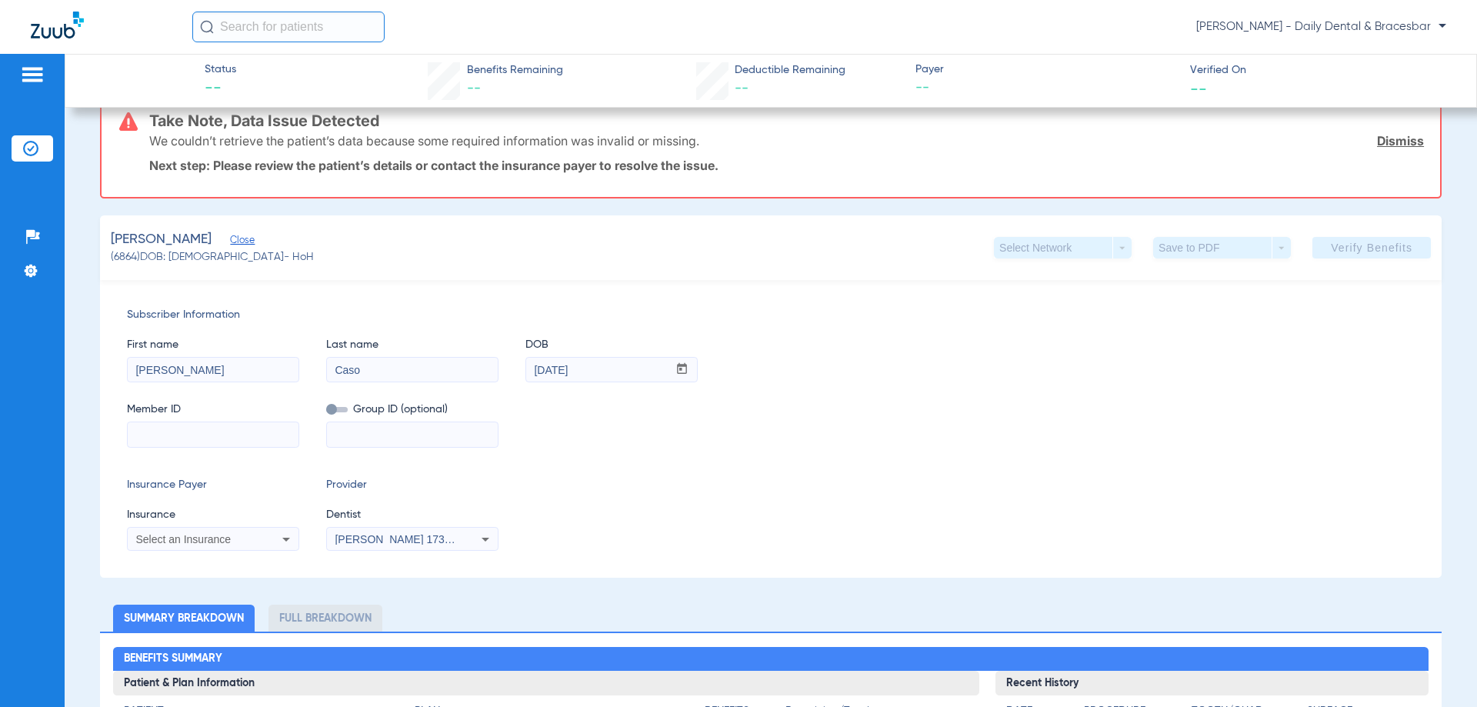
click at [288, 431] on input at bounding box center [213, 434] width 171 height 25
paste input "273867616"
type input "273867616"
click at [279, 535] on icon at bounding box center [286, 539] width 18 height 18
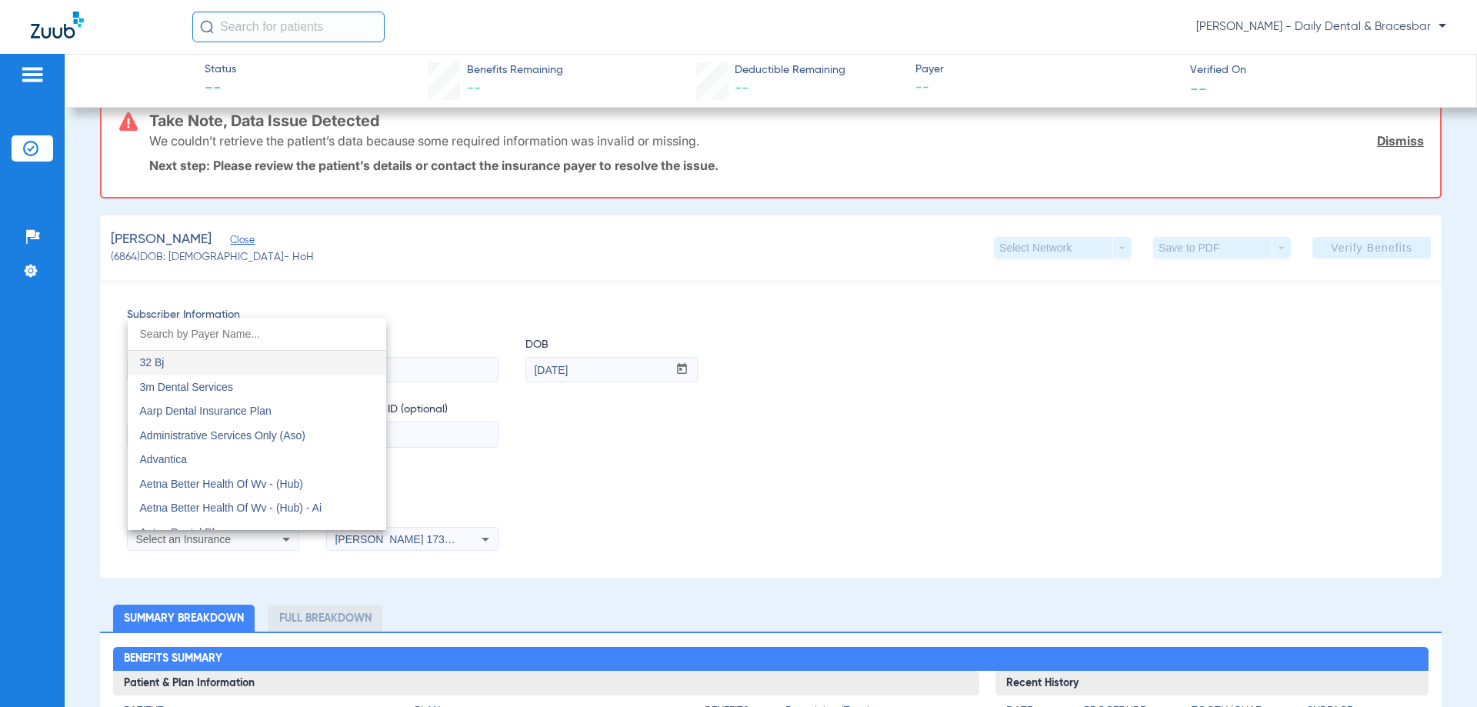
click at [259, 336] on input "dropdown search" at bounding box center [257, 334] width 258 height 32
type input "anthem"
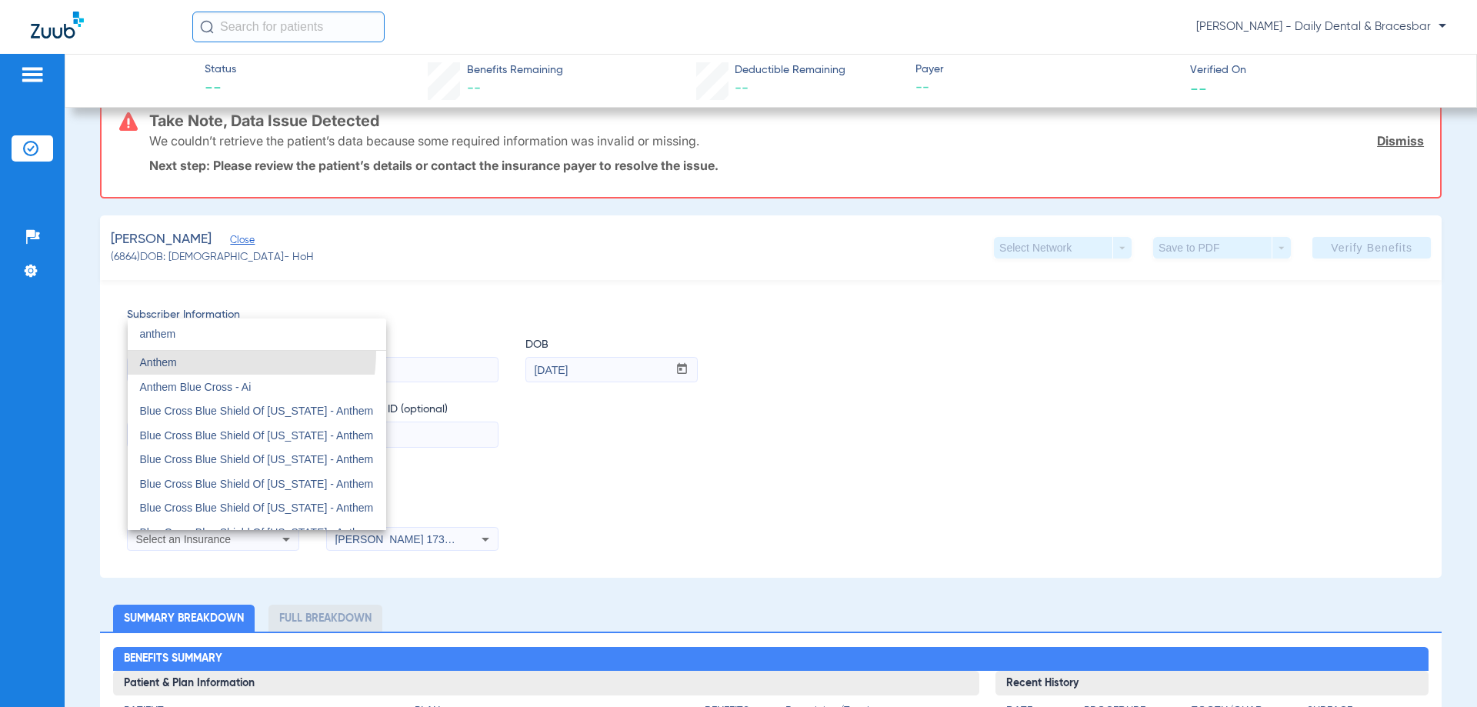
click at [193, 350] on div "anthem close Anthem Anthem Blue Cross - Ai Blue Cross Blue Shield Of [US_STATE]…" at bounding box center [257, 424] width 258 height 212
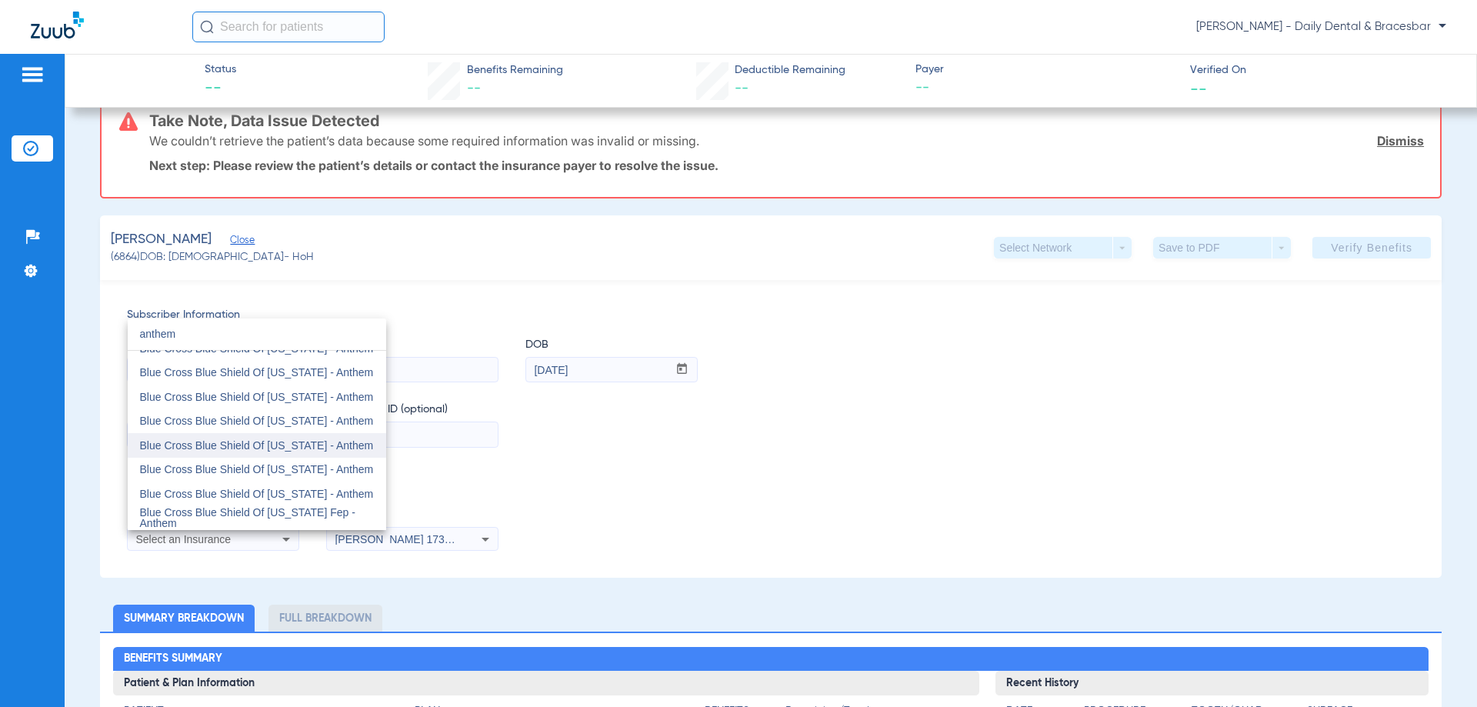
scroll to position [160, 0]
click at [332, 447] on span "Blue Cross Blue Shield Of [US_STATE] - Anthem" at bounding box center [257, 444] width 234 height 12
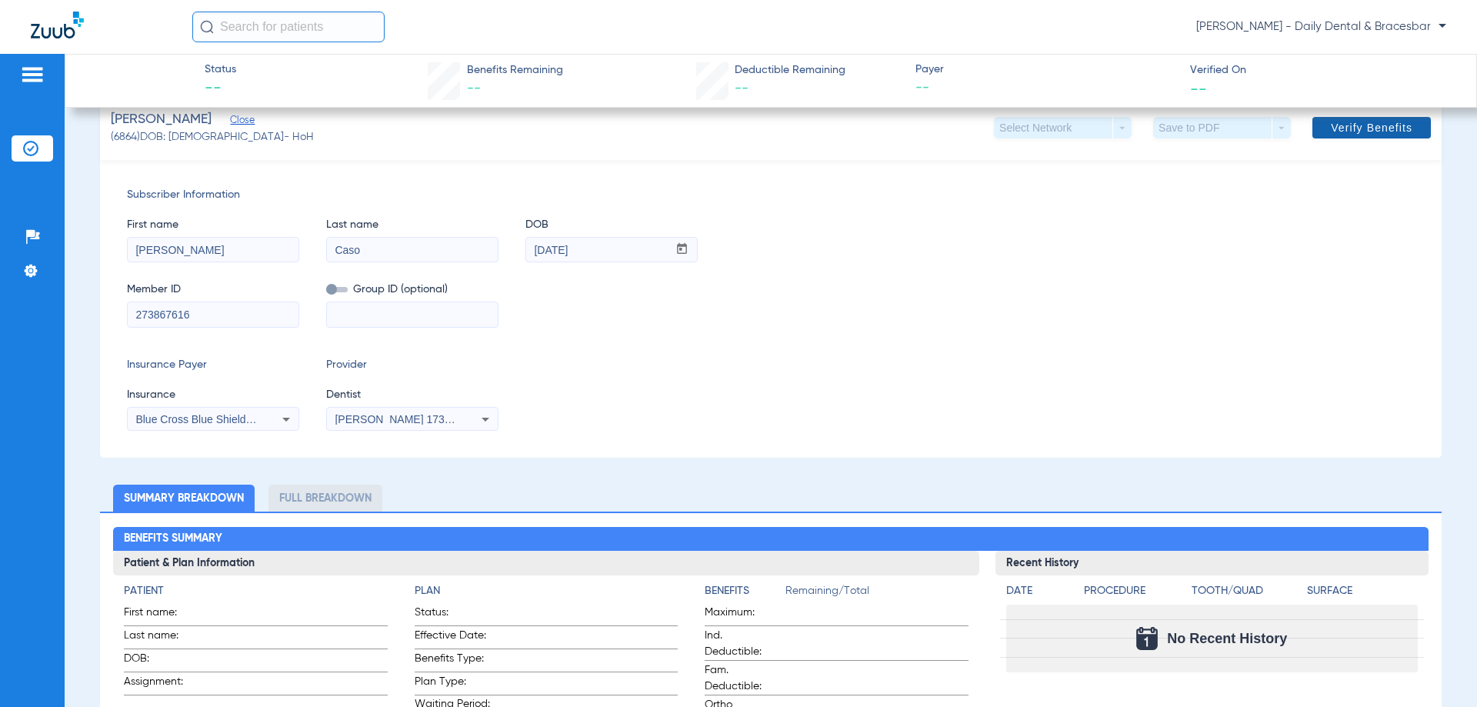
click at [1362, 133] on span "Verify Benefits" at bounding box center [1372, 128] width 82 height 12
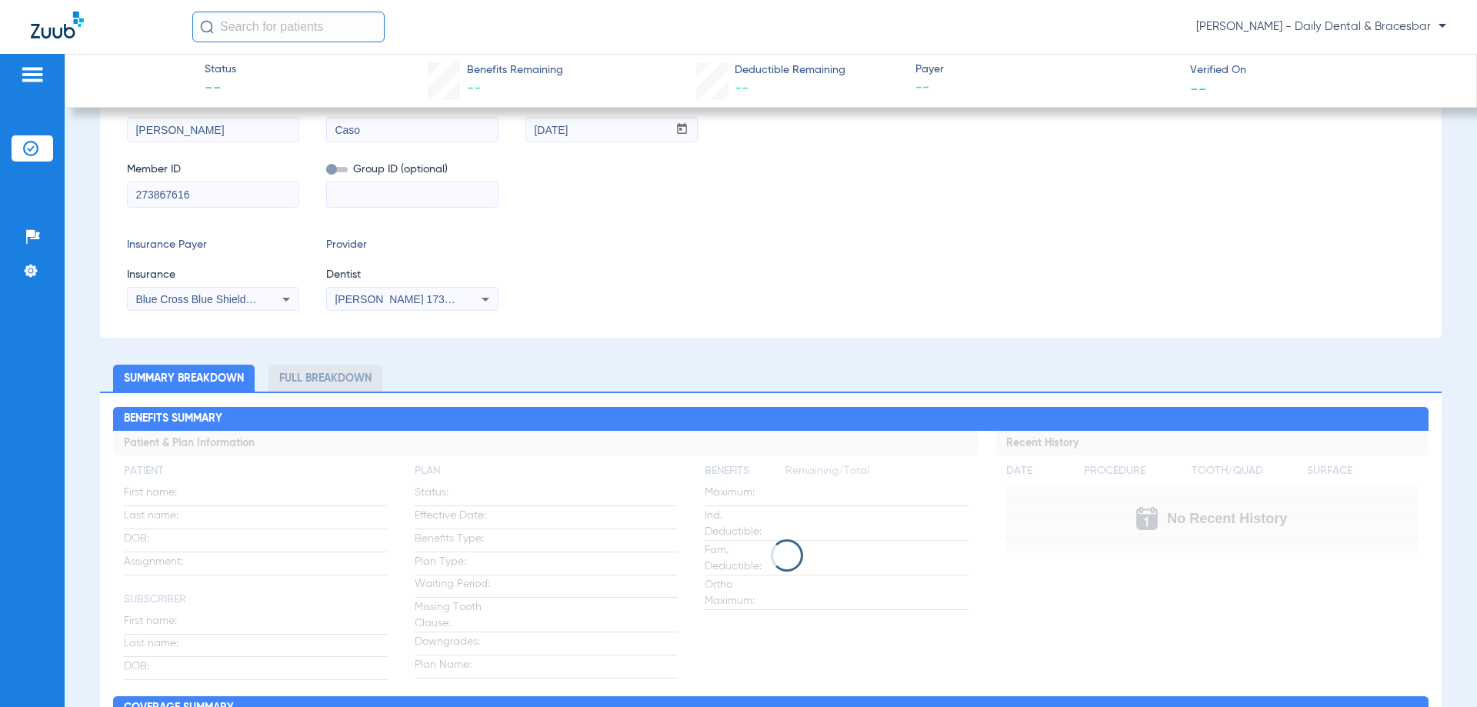
scroll to position [0, 0]
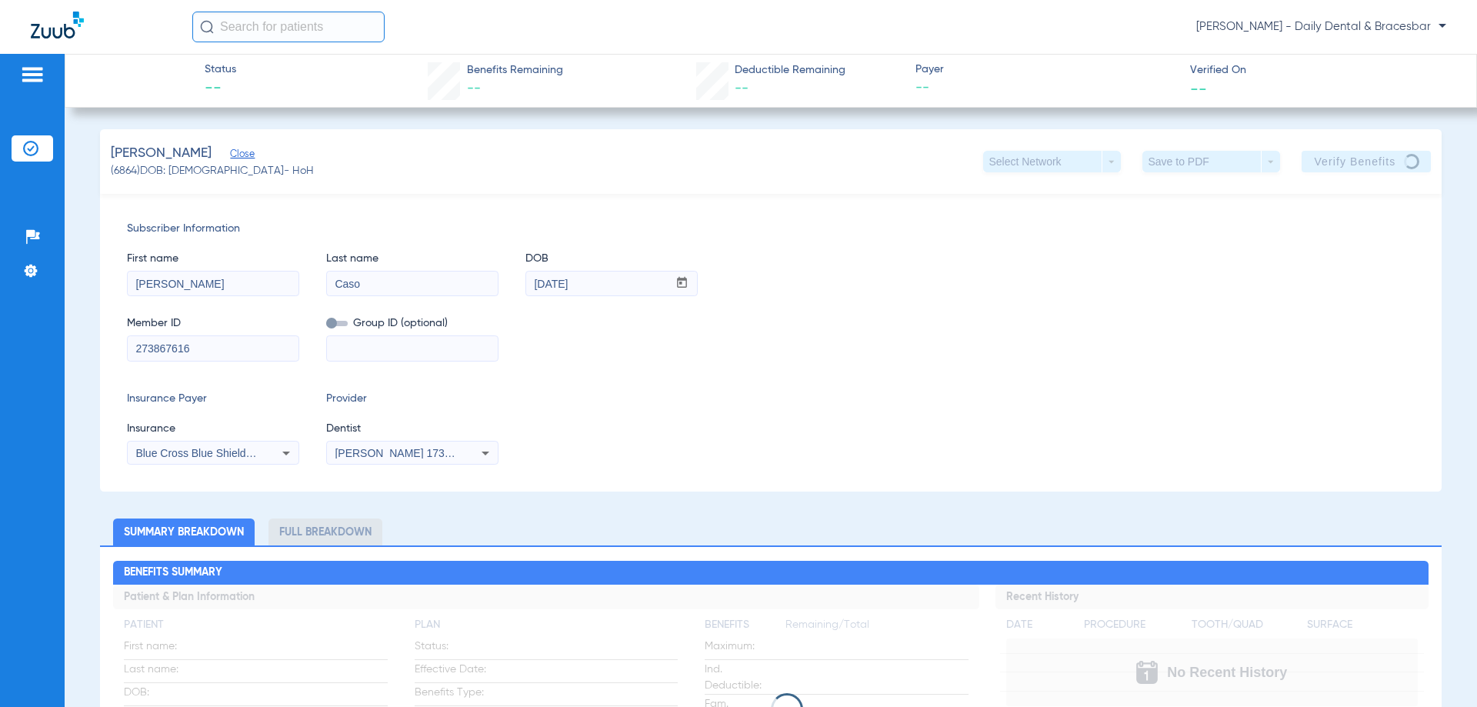
click at [286, 455] on icon at bounding box center [286, 453] width 18 height 18
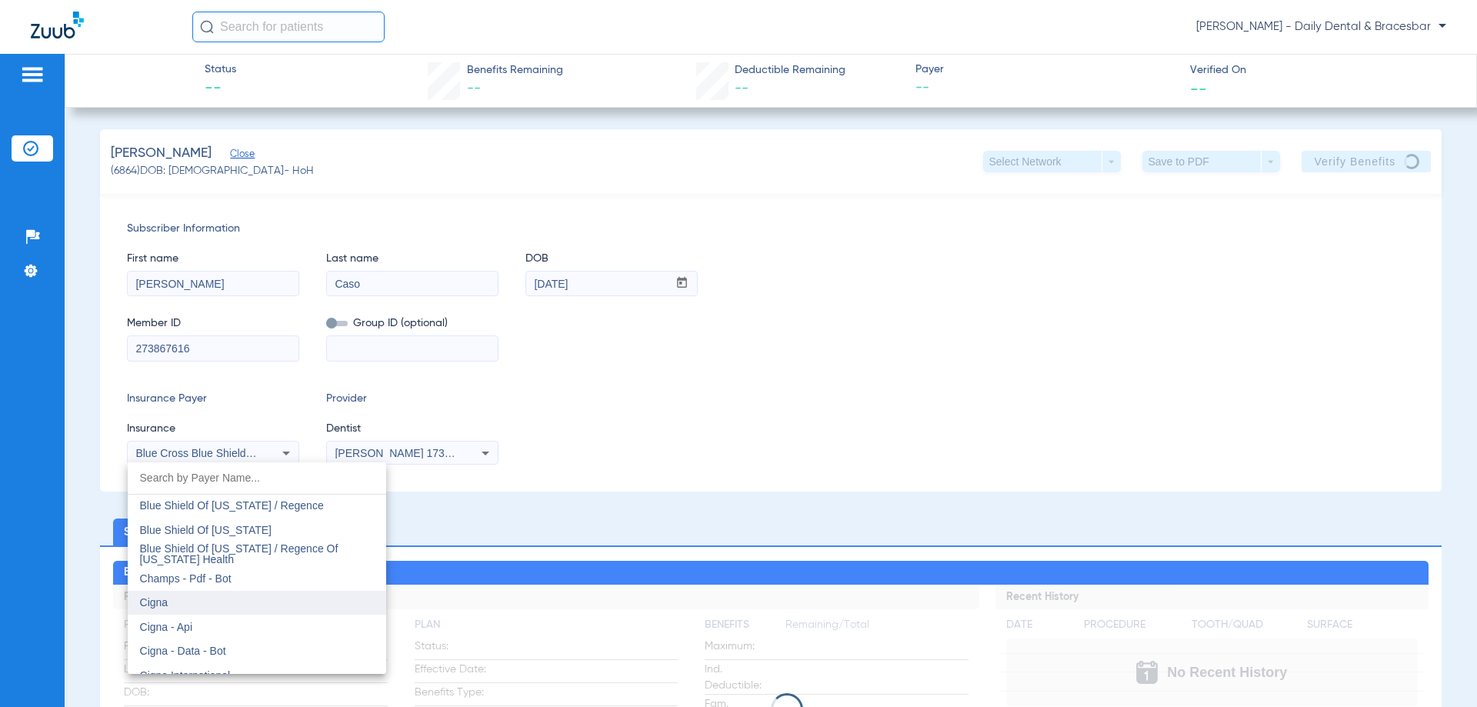
scroll to position [2259, 0]
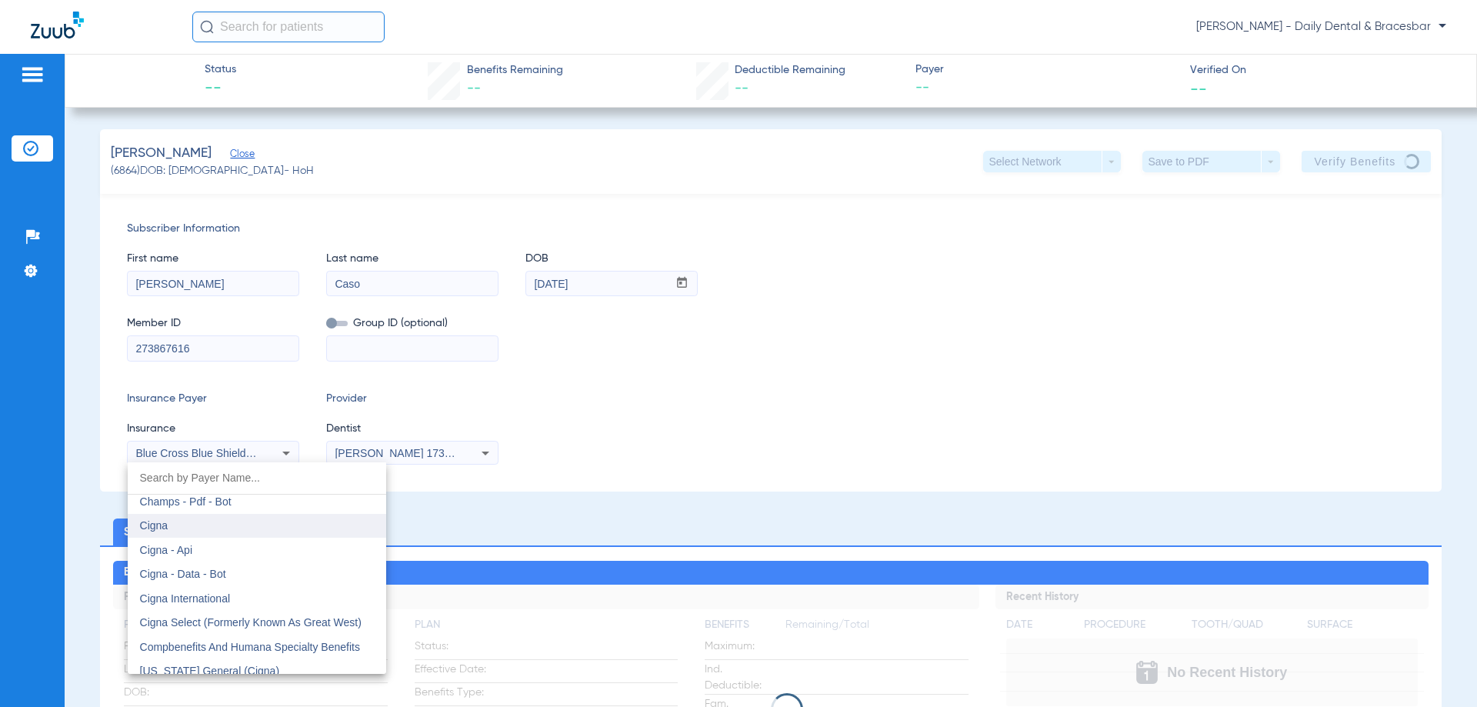
click at [223, 529] on mat-option "Cigna" at bounding box center [257, 526] width 258 height 25
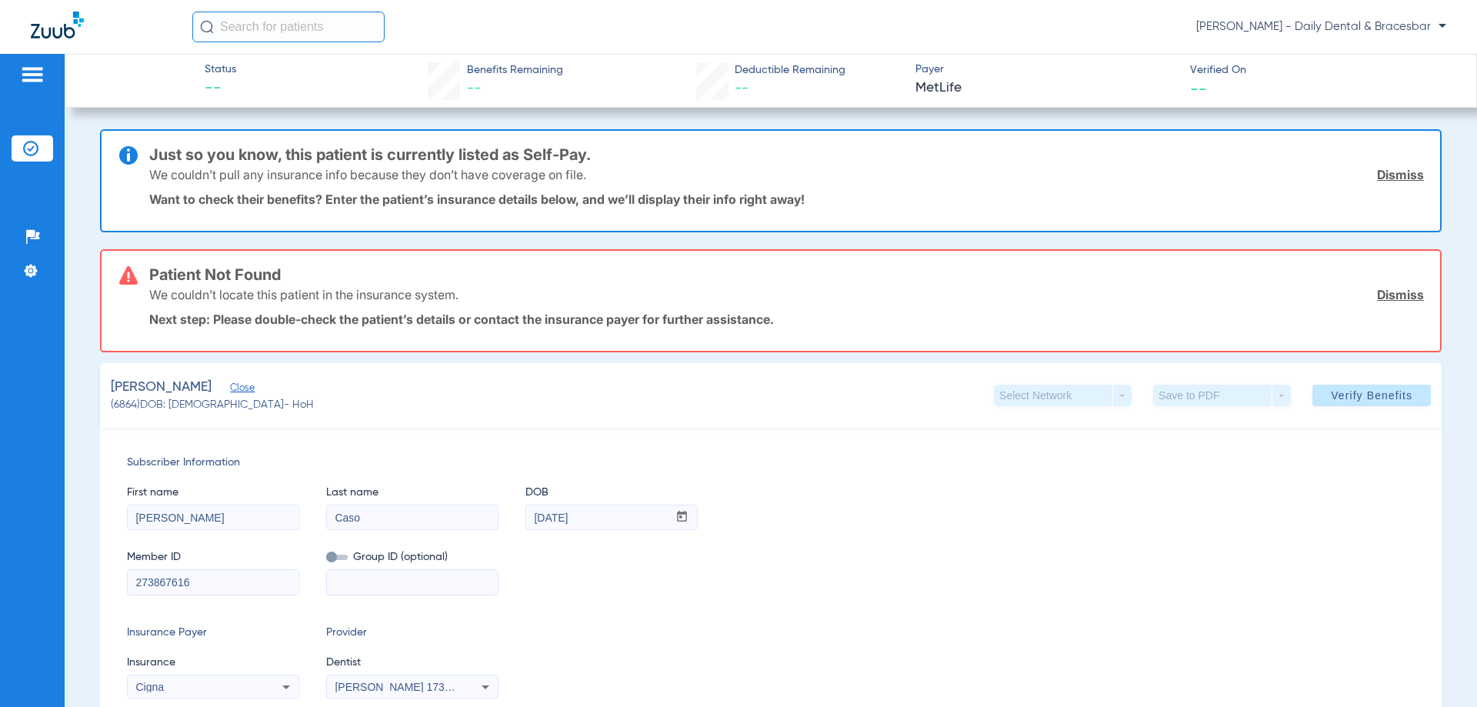
click at [1405, 175] on link "Dismiss" at bounding box center [1400, 174] width 47 height 15
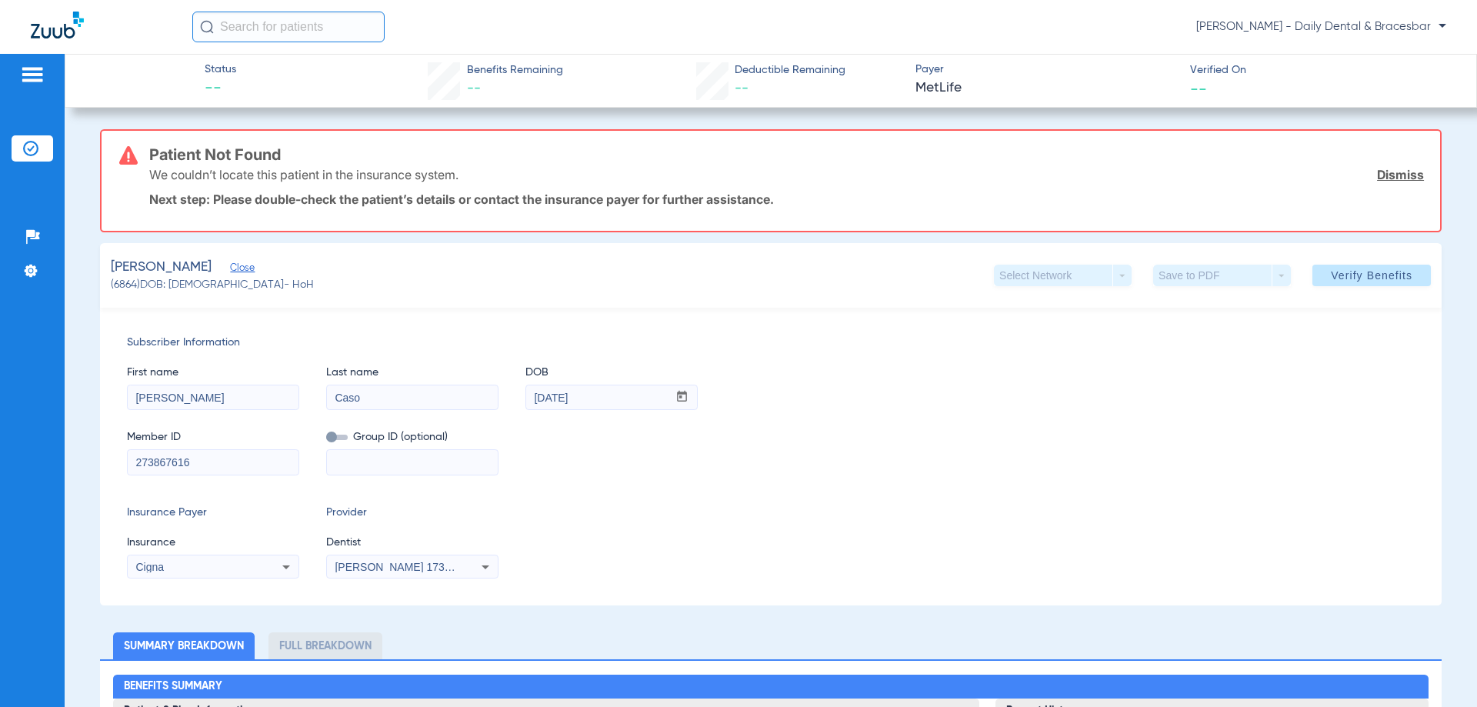
click at [1389, 169] on link "Dismiss" at bounding box center [1400, 174] width 47 height 15
